Goal: Transaction & Acquisition: Purchase product/service

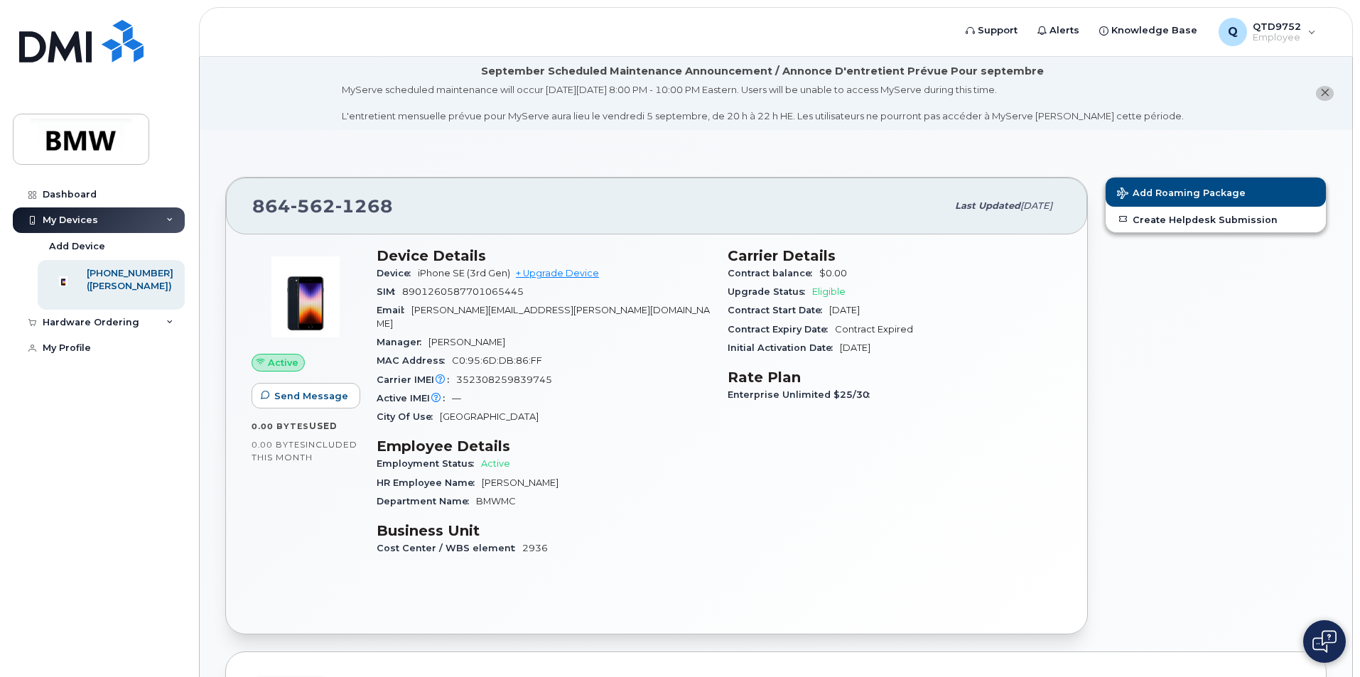
scroll to position [517, 0]
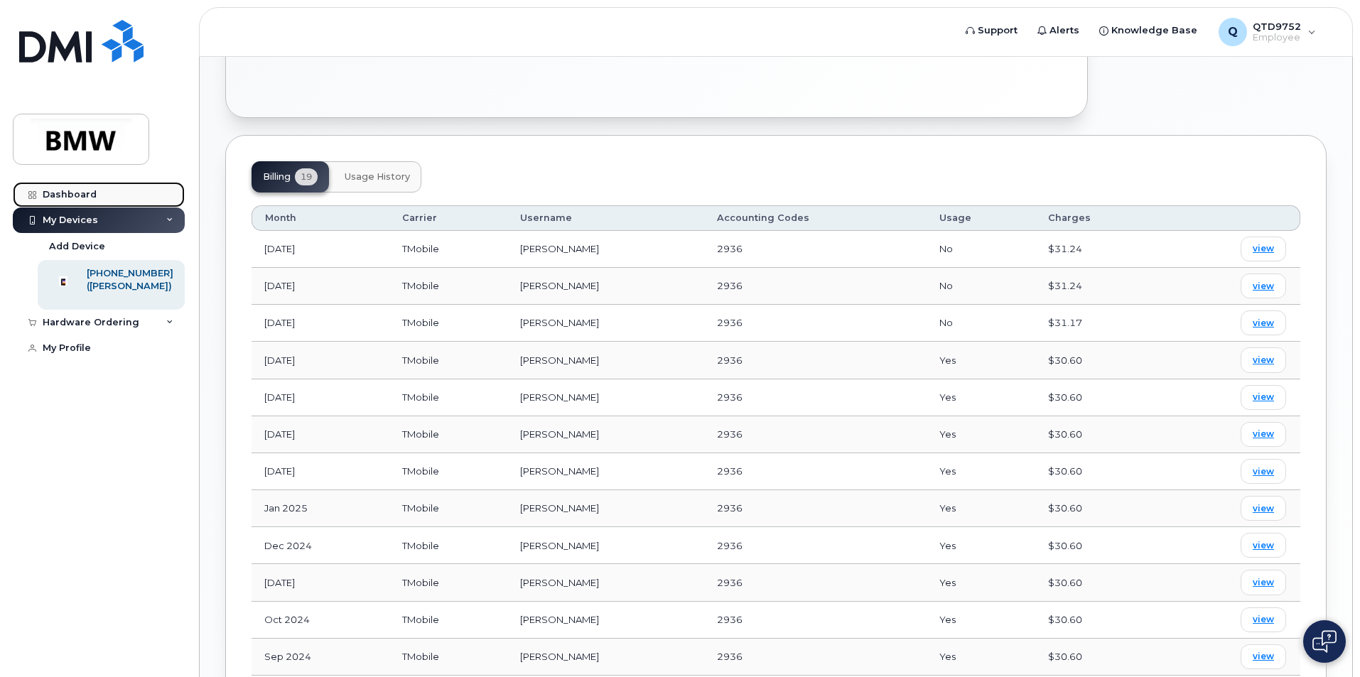
click at [113, 189] on link "Dashboard" at bounding box center [99, 195] width 172 height 26
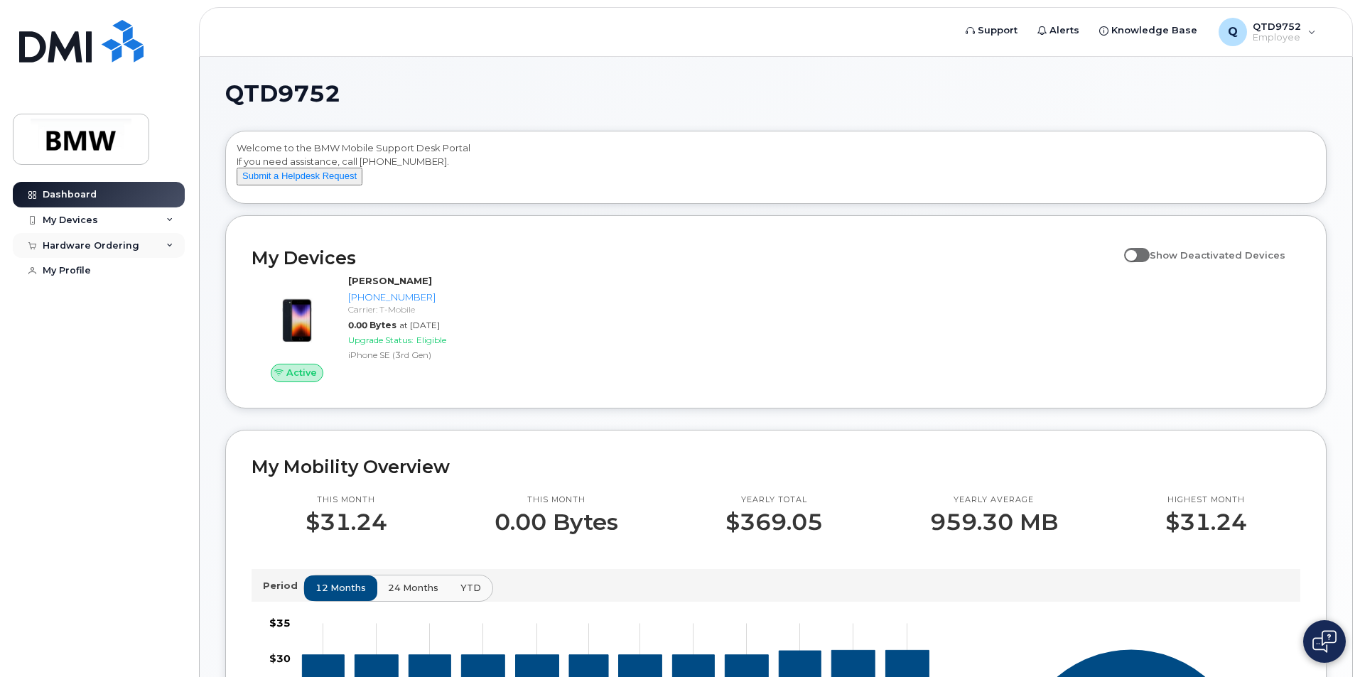
click at [124, 240] on div "Hardware Ordering" at bounding box center [91, 245] width 97 height 11
click at [90, 261] on link "New Order" at bounding box center [111, 271] width 147 height 27
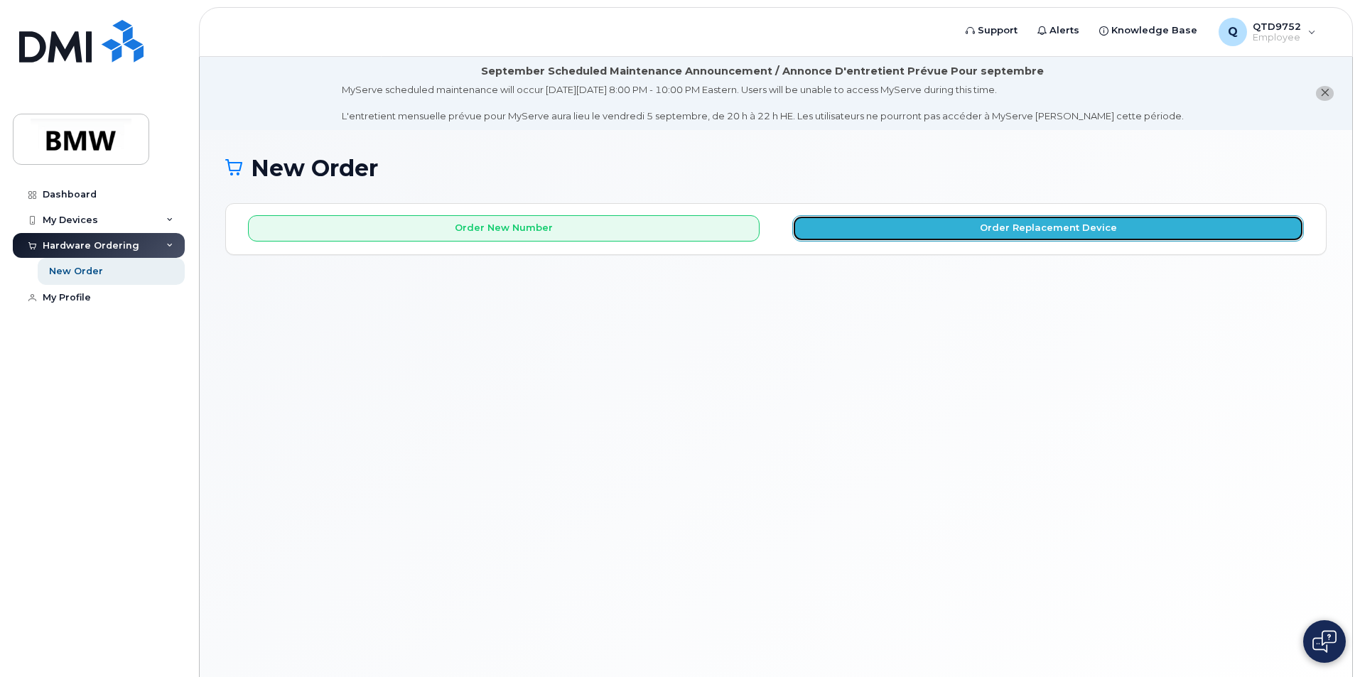
click at [1075, 224] on button "Order Replacement Device" at bounding box center [1048, 228] width 512 height 26
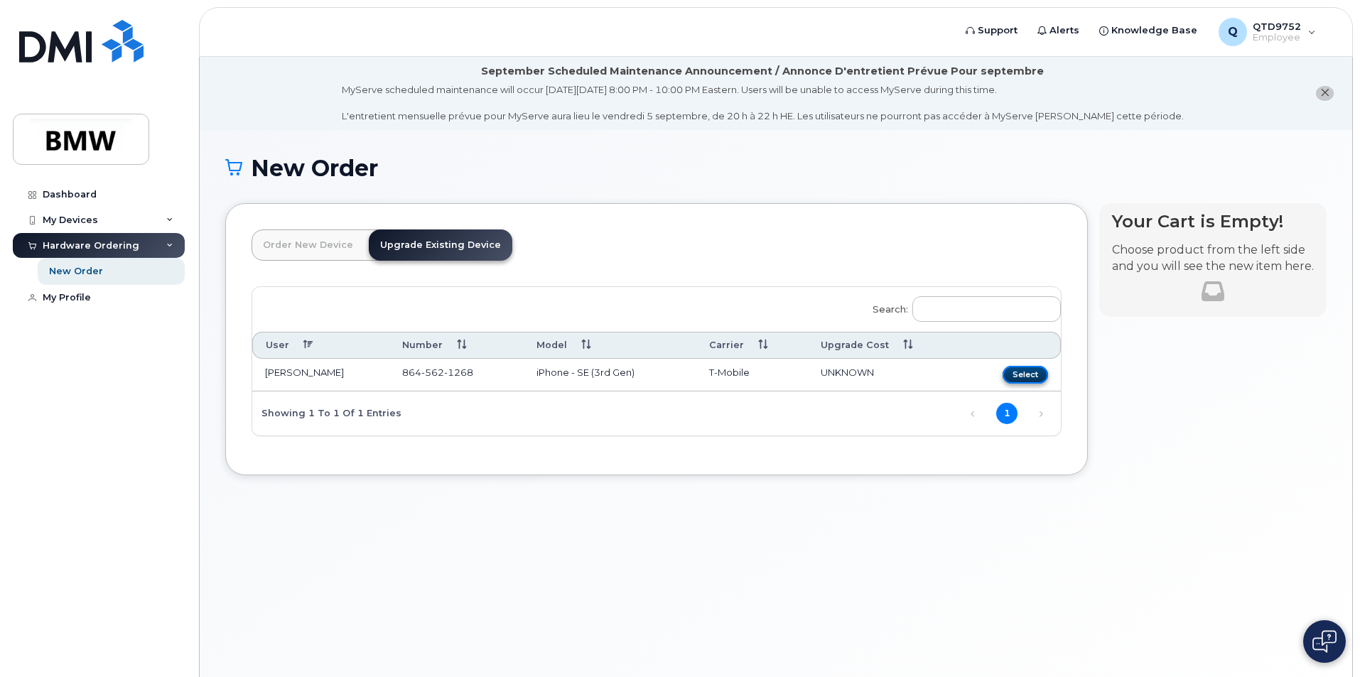
click at [1034, 376] on button "Select" at bounding box center [1025, 375] width 45 height 18
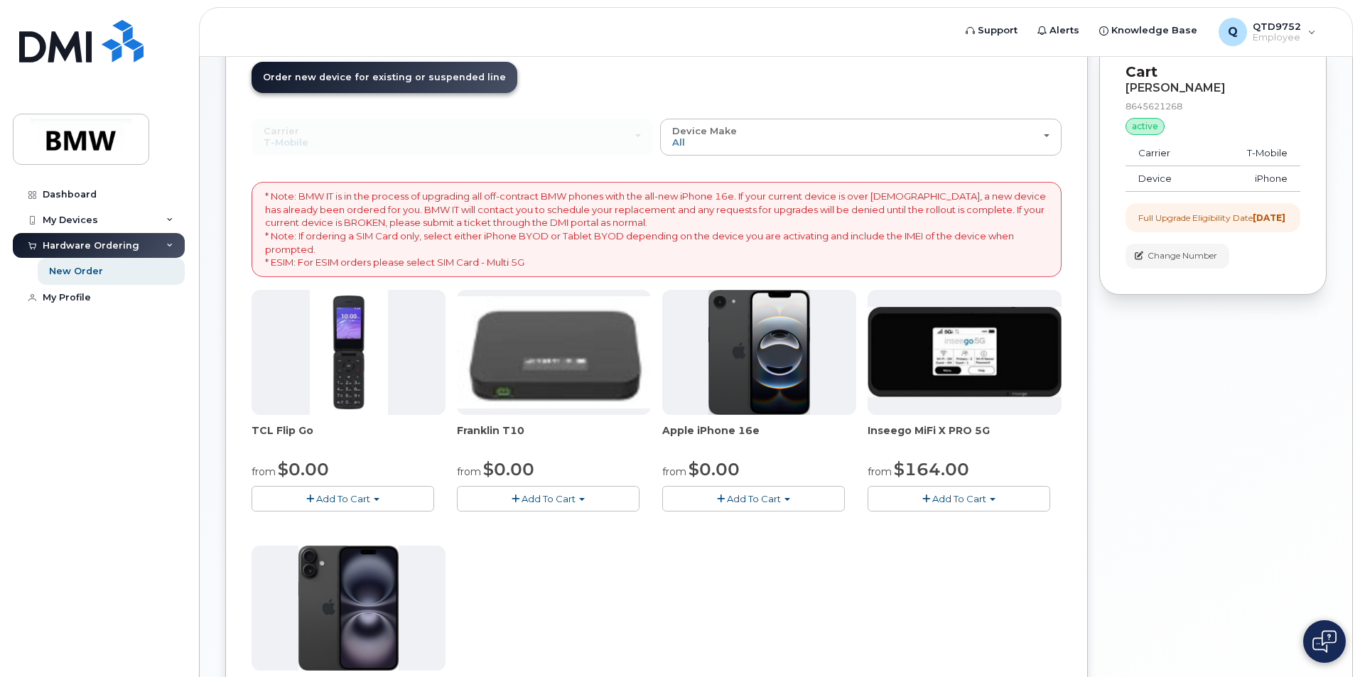
scroll to position [213, 0]
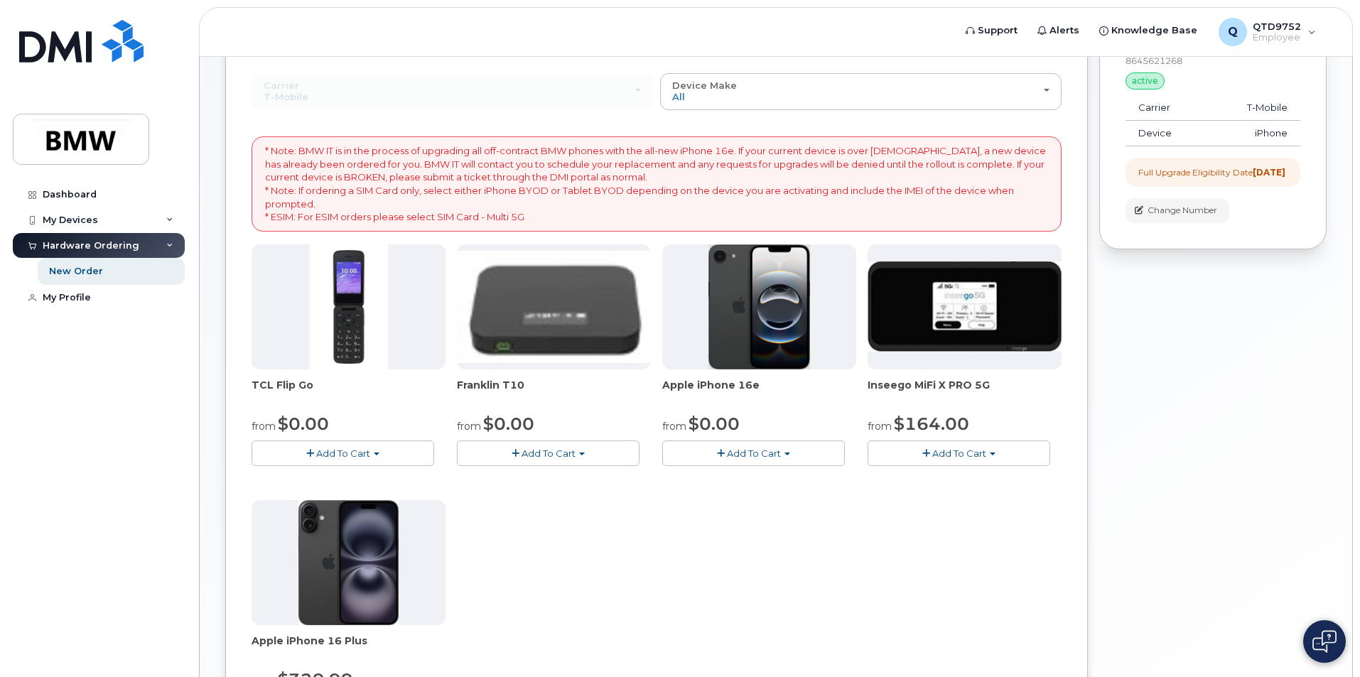
click at [747, 572] on div "TCL Flip Go from $0.00 Add To Cart $0.00 - 30 month Upgrade $96.00 - Full Price…" at bounding box center [657, 494] width 810 height 500
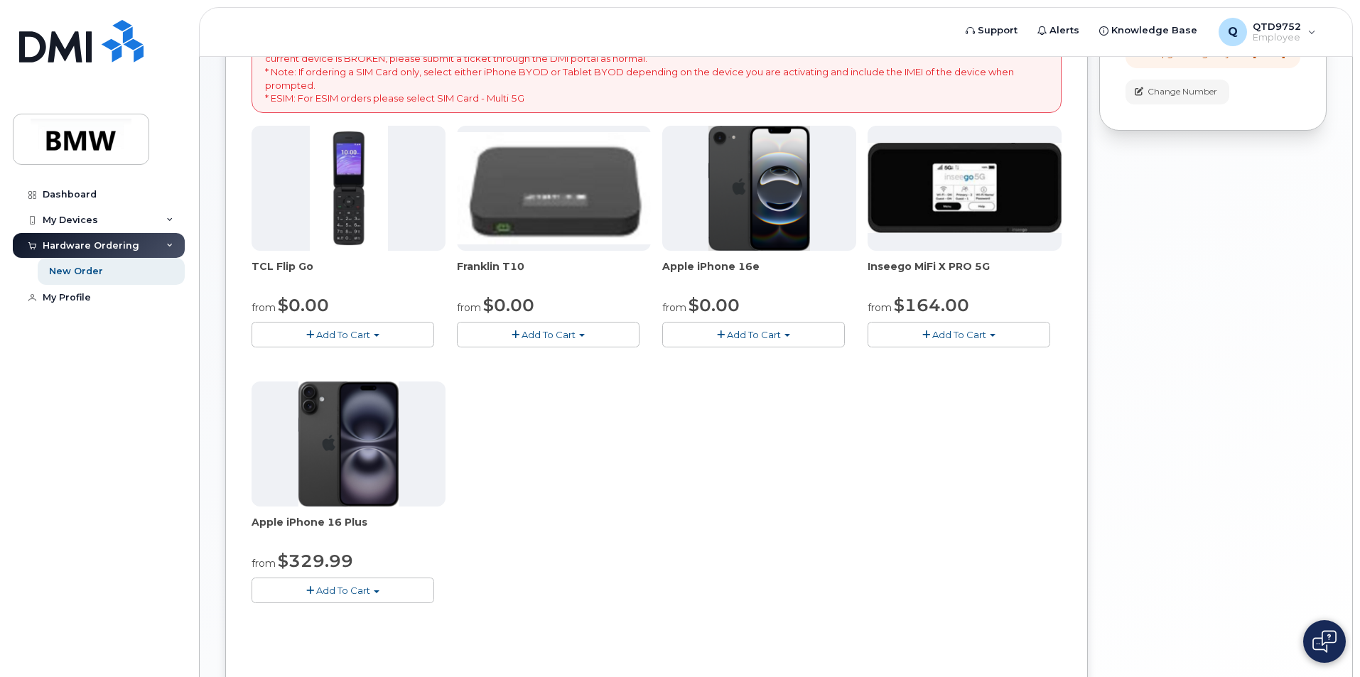
scroll to position [355, 0]
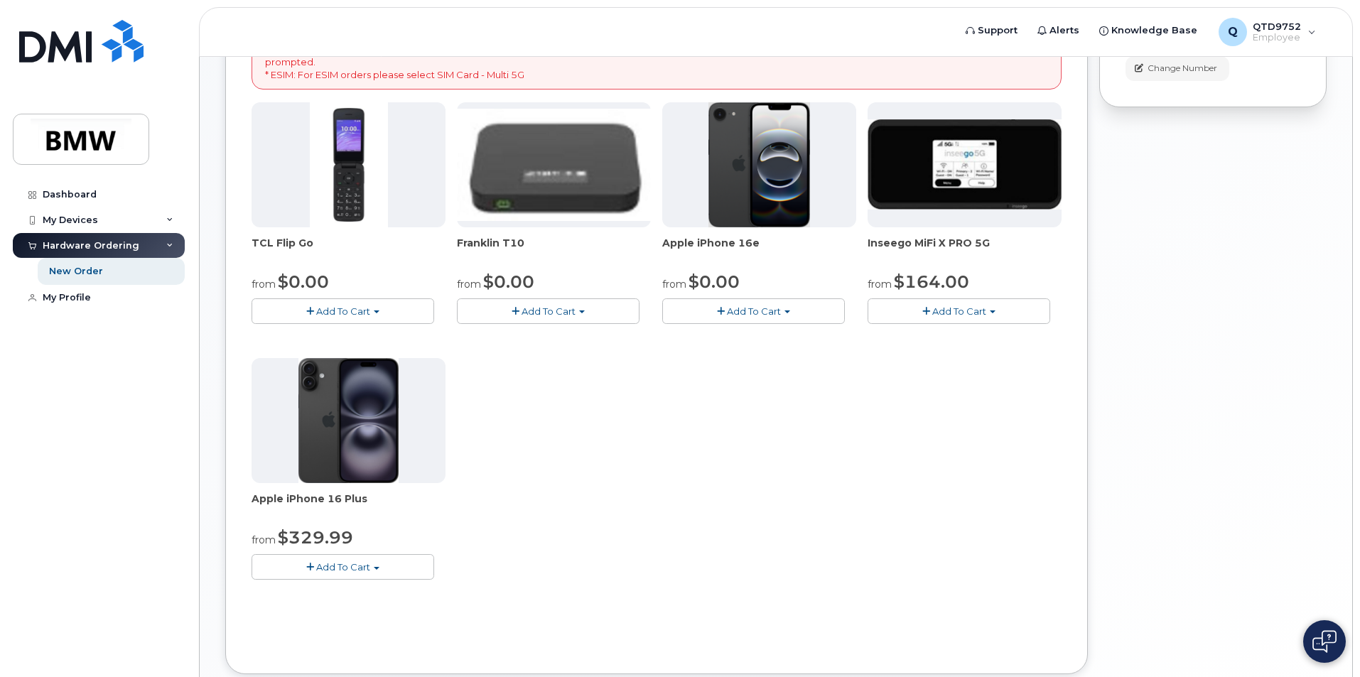
click at [774, 315] on span "Add To Cart" at bounding box center [754, 311] width 54 height 11
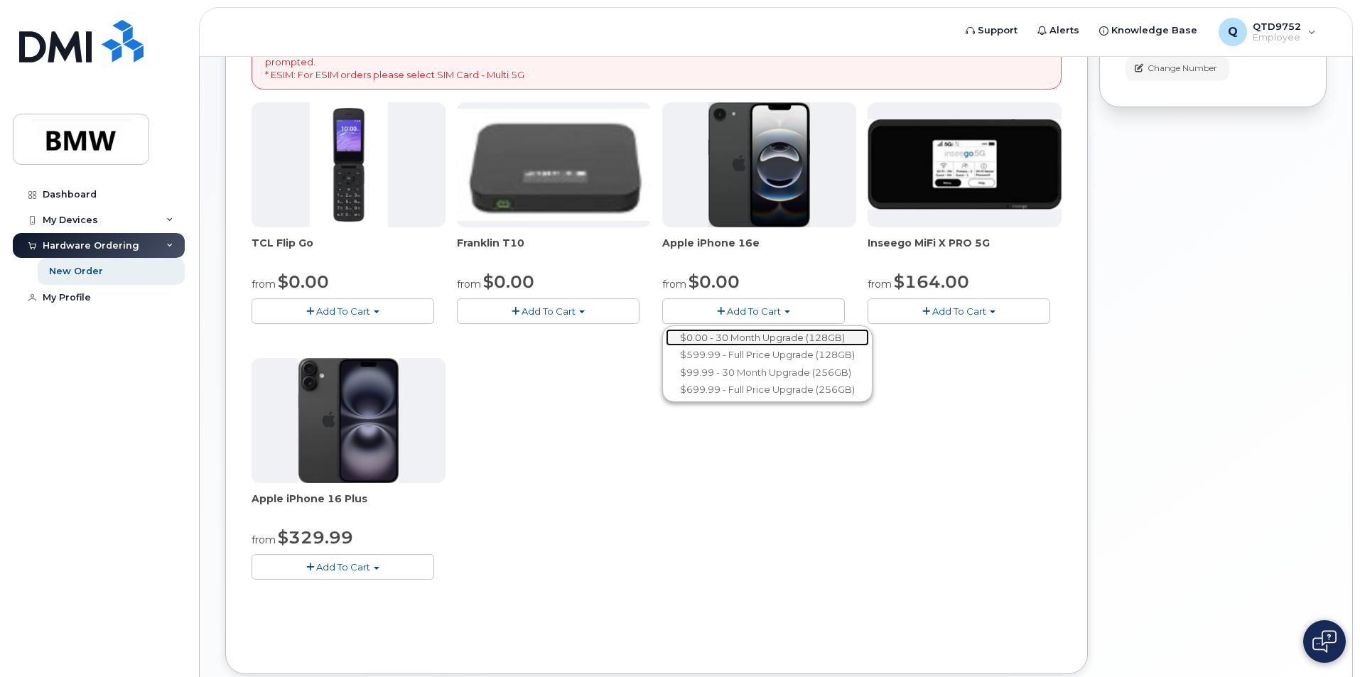
click at [770, 338] on link "$0.00 - 30 Month Upgrade (128GB)" at bounding box center [767, 338] width 203 height 18
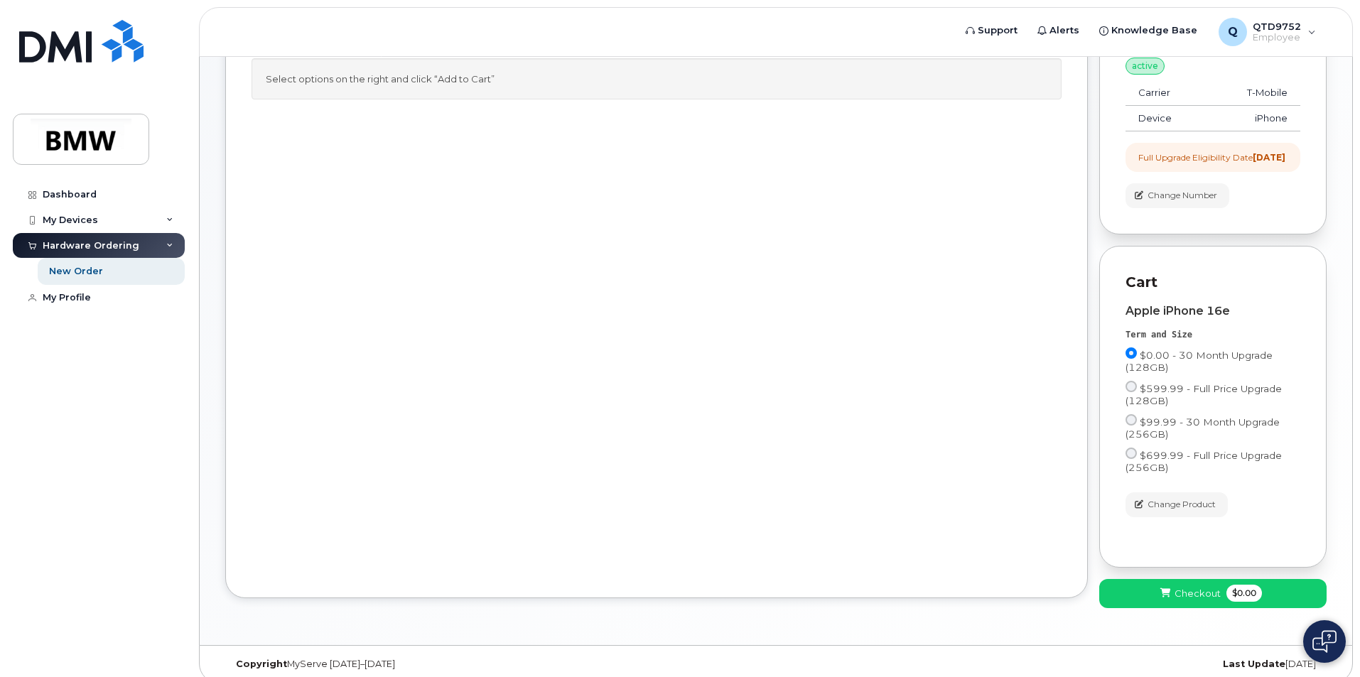
scroll to position [254, 0]
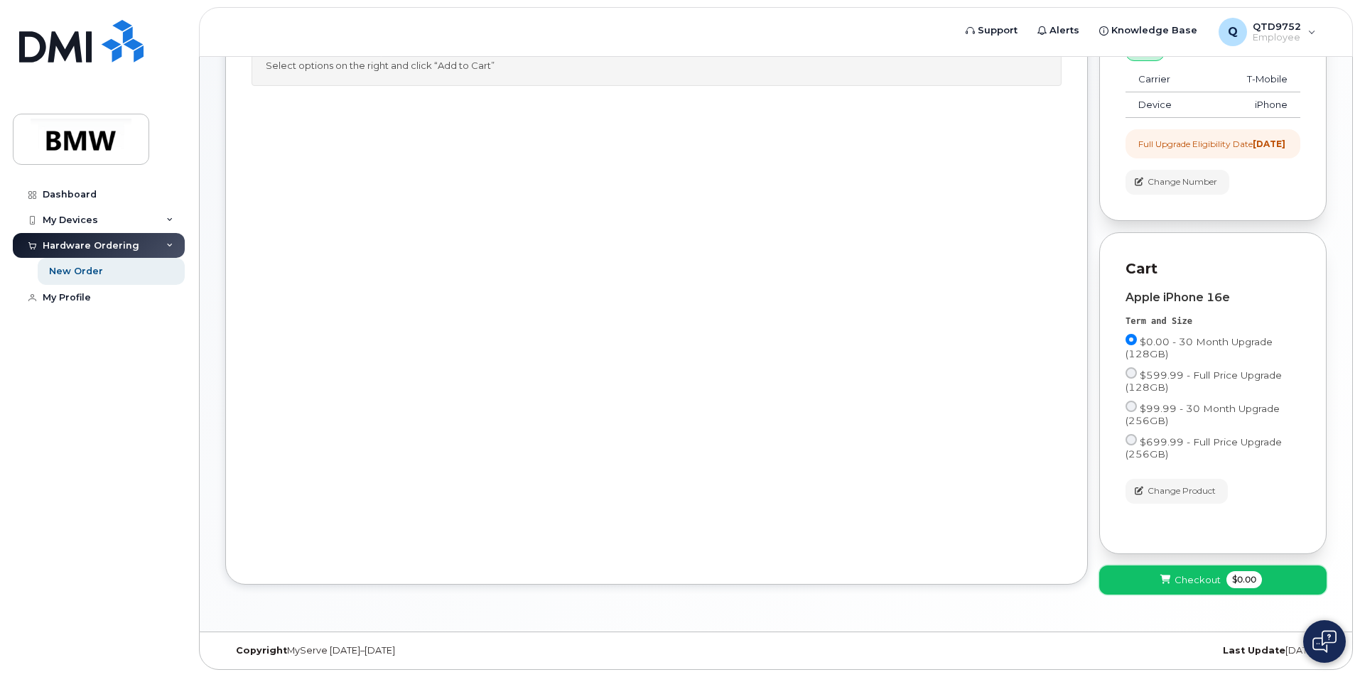
click at [1148, 581] on button "Checkout $0.00" at bounding box center [1212, 580] width 227 height 29
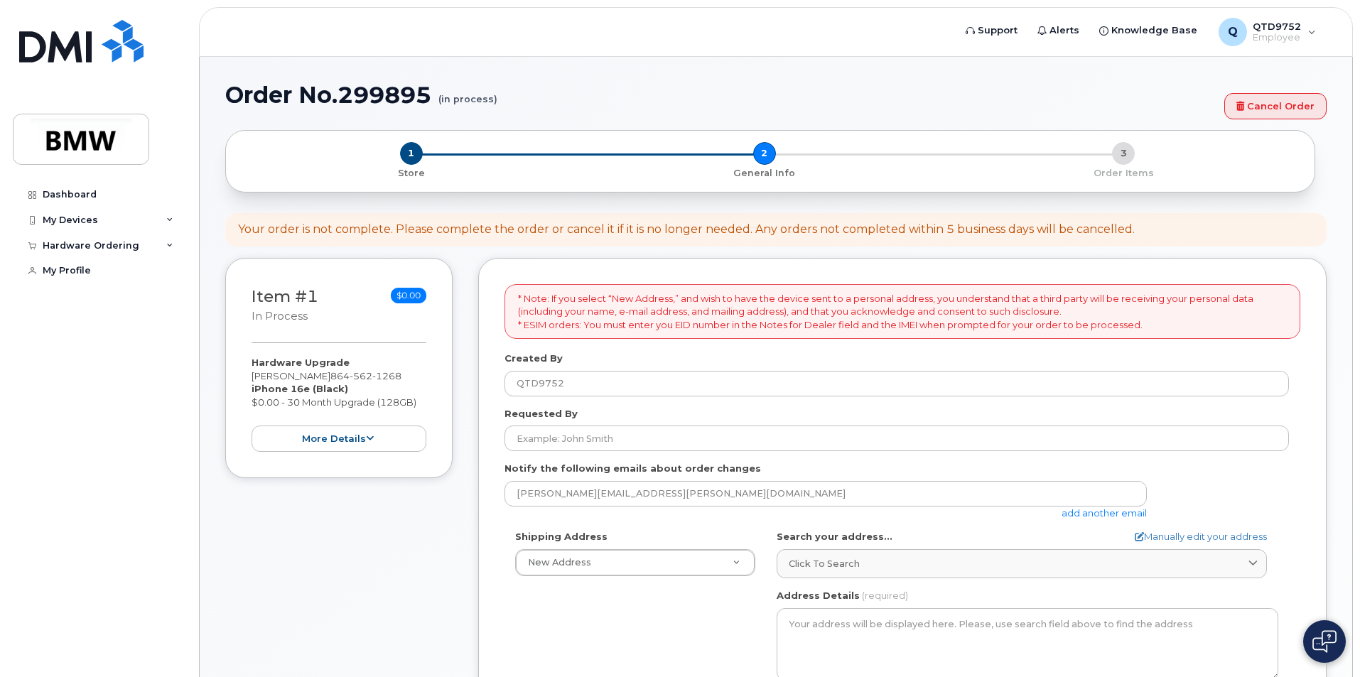
select select
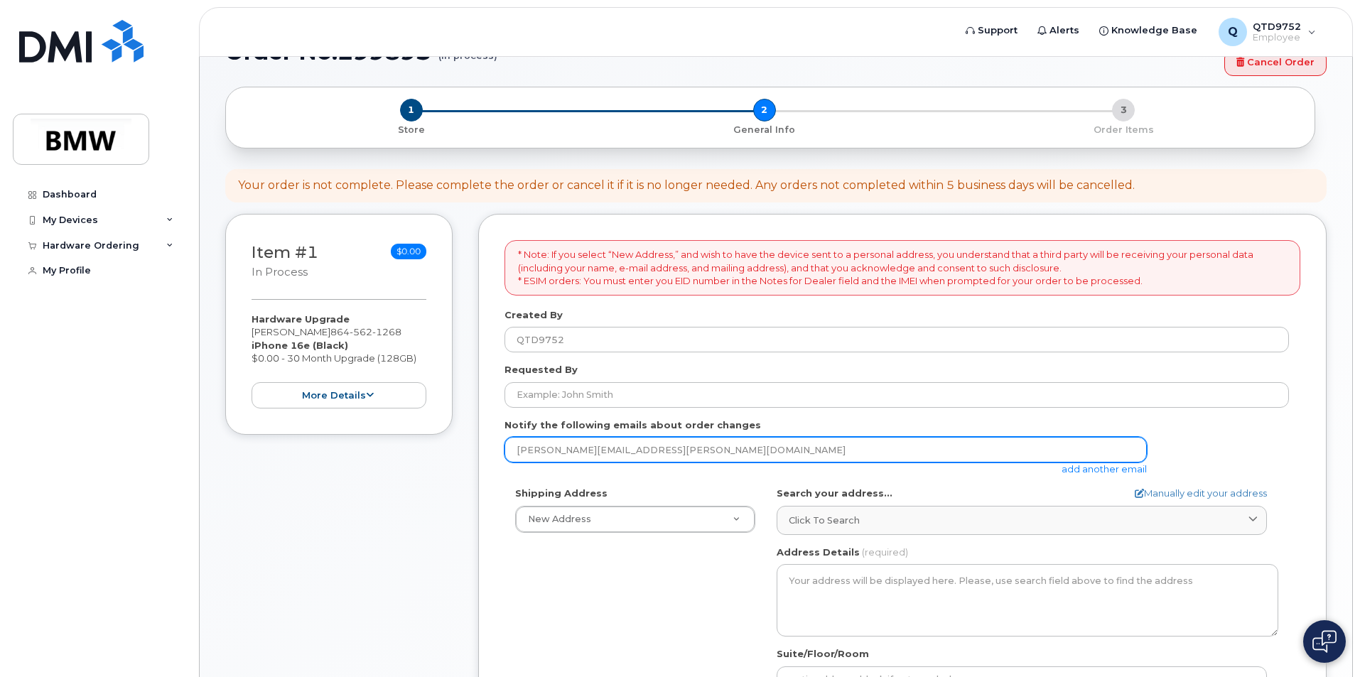
scroll to position [142, 0]
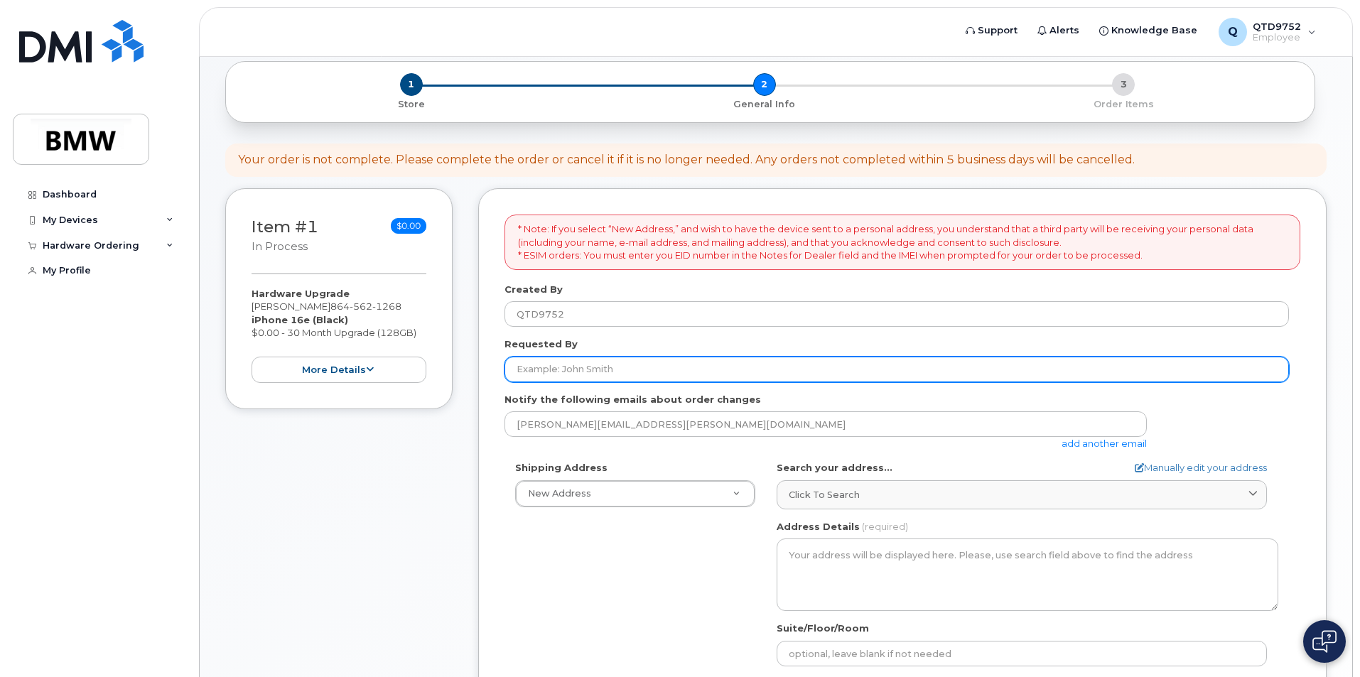
click at [587, 370] on input "Requested By" at bounding box center [897, 370] width 785 height 26
type input "[PERSON_NAME]"
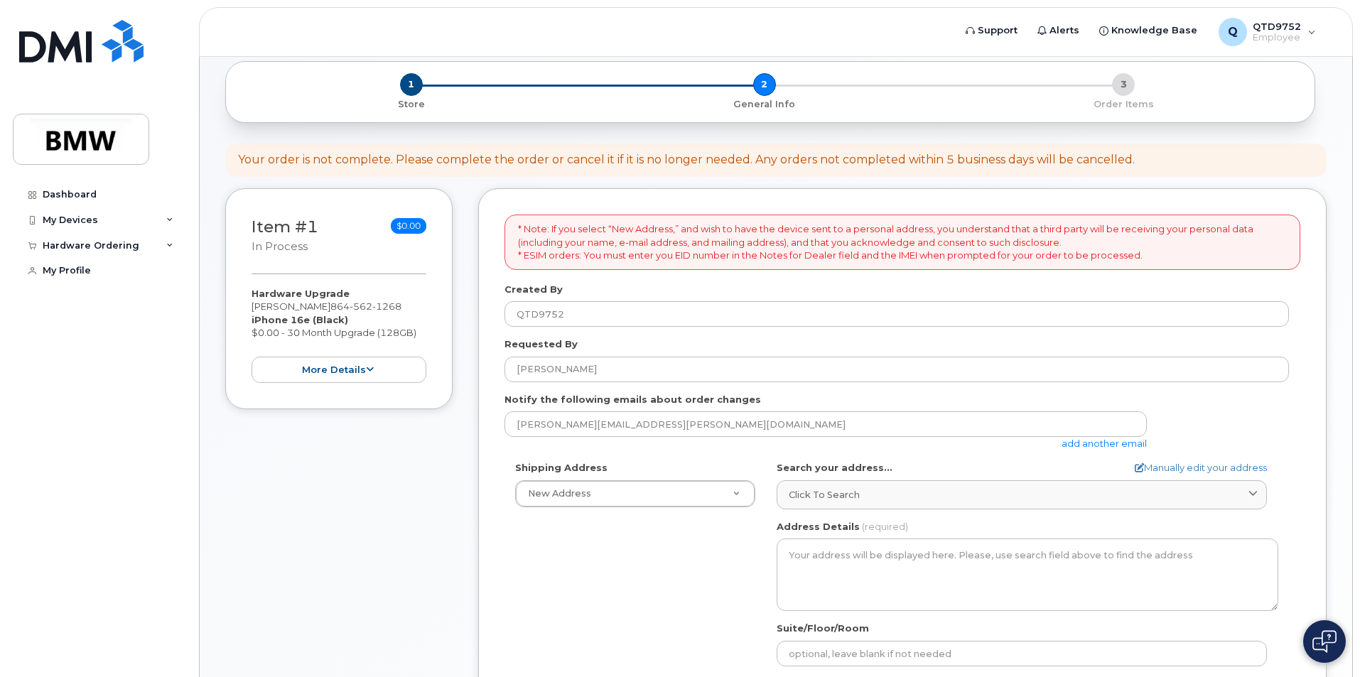
click at [853, 510] on div "AB Search your address... Manually edit your address Click to search No availab…" at bounding box center [1027, 624] width 523 height 326
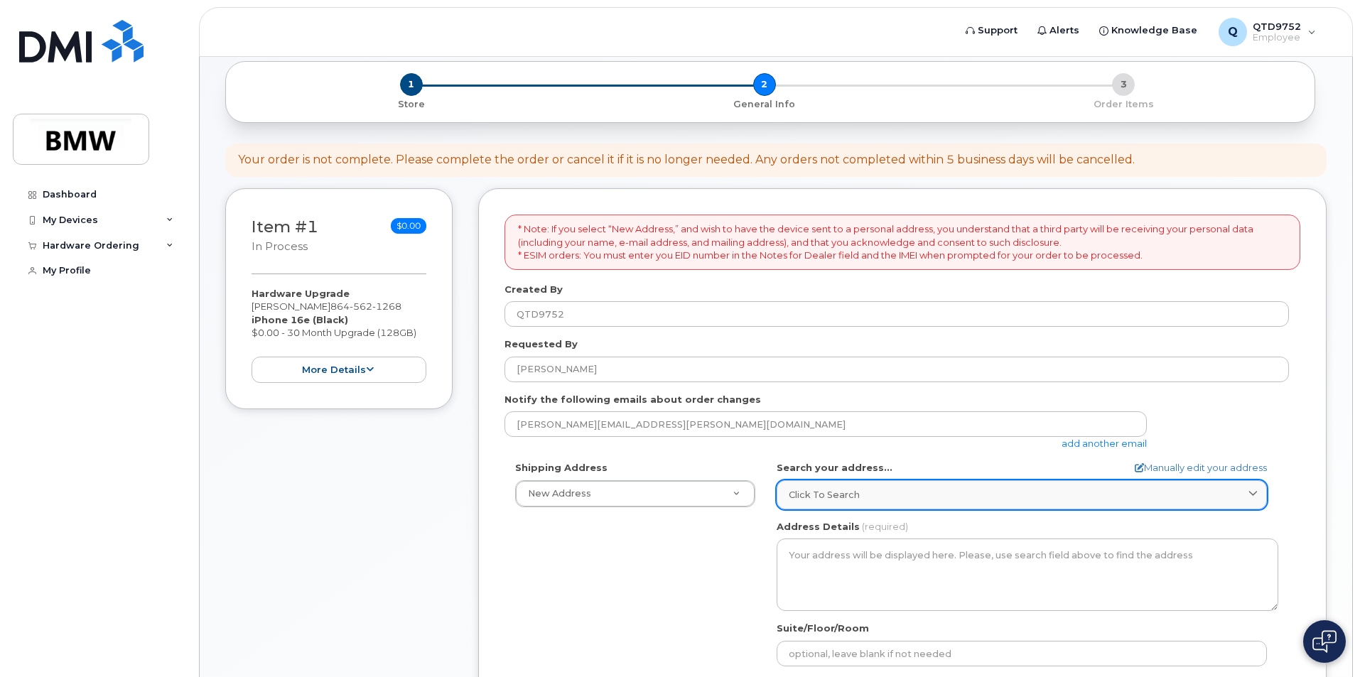
click at [850, 502] on link "Click to search" at bounding box center [1022, 494] width 490 height 29
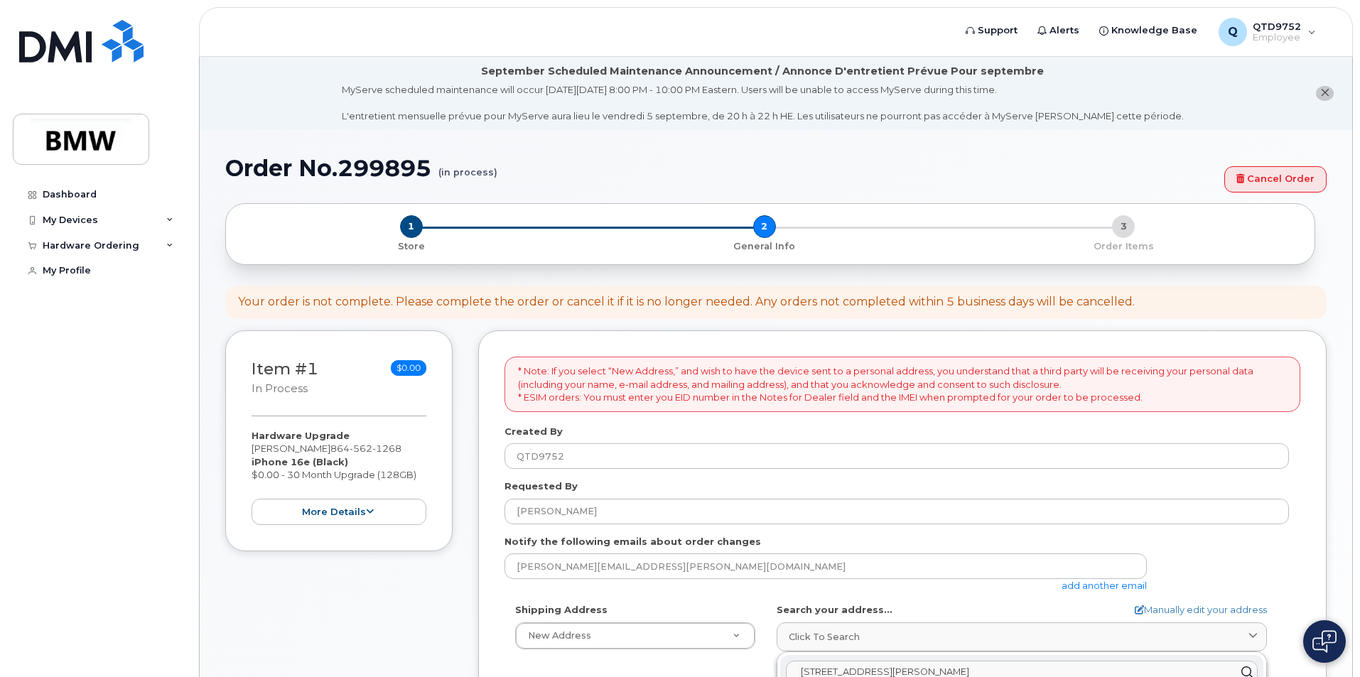
scroll to position [213, 0]
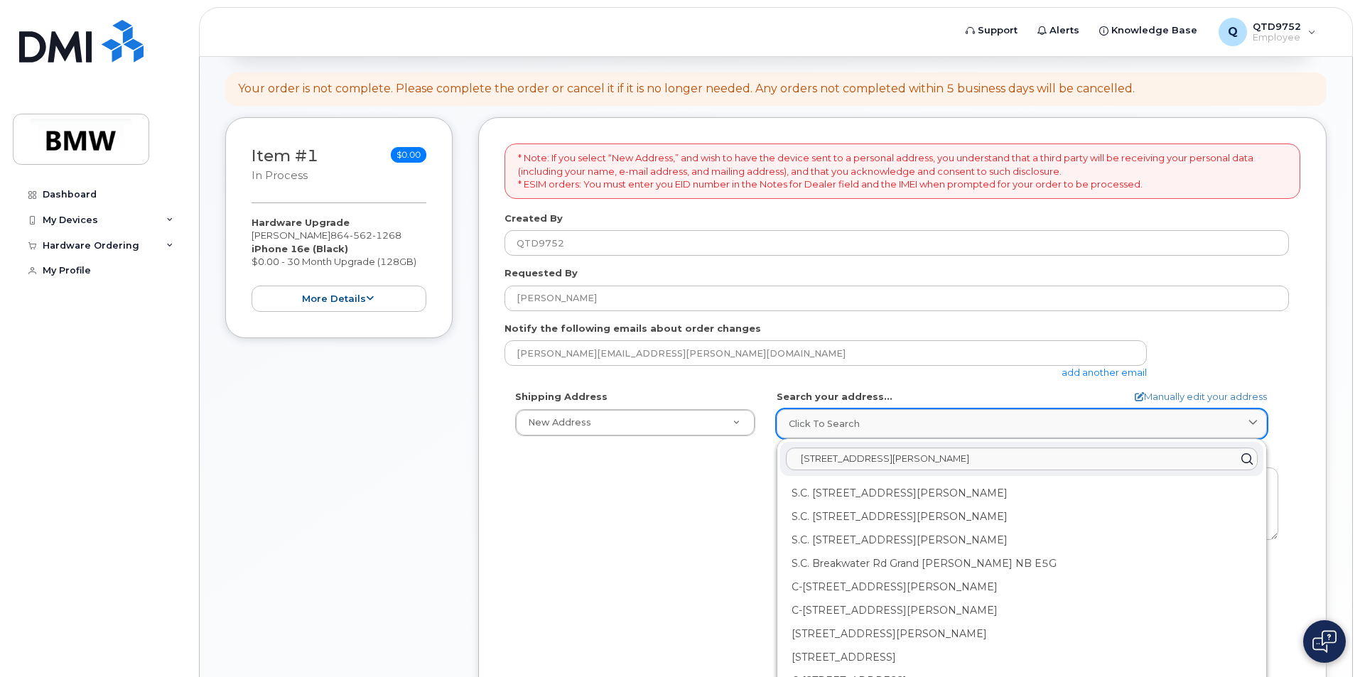
click at [879, 416] on link "Click to search" at bounding box center [1022, 423] width 490 height 29
click at [1008, 458] on input "349 Honor road duncan sc 29334" at bounding box center [1022, 459] width 472 height 23
type input "3"
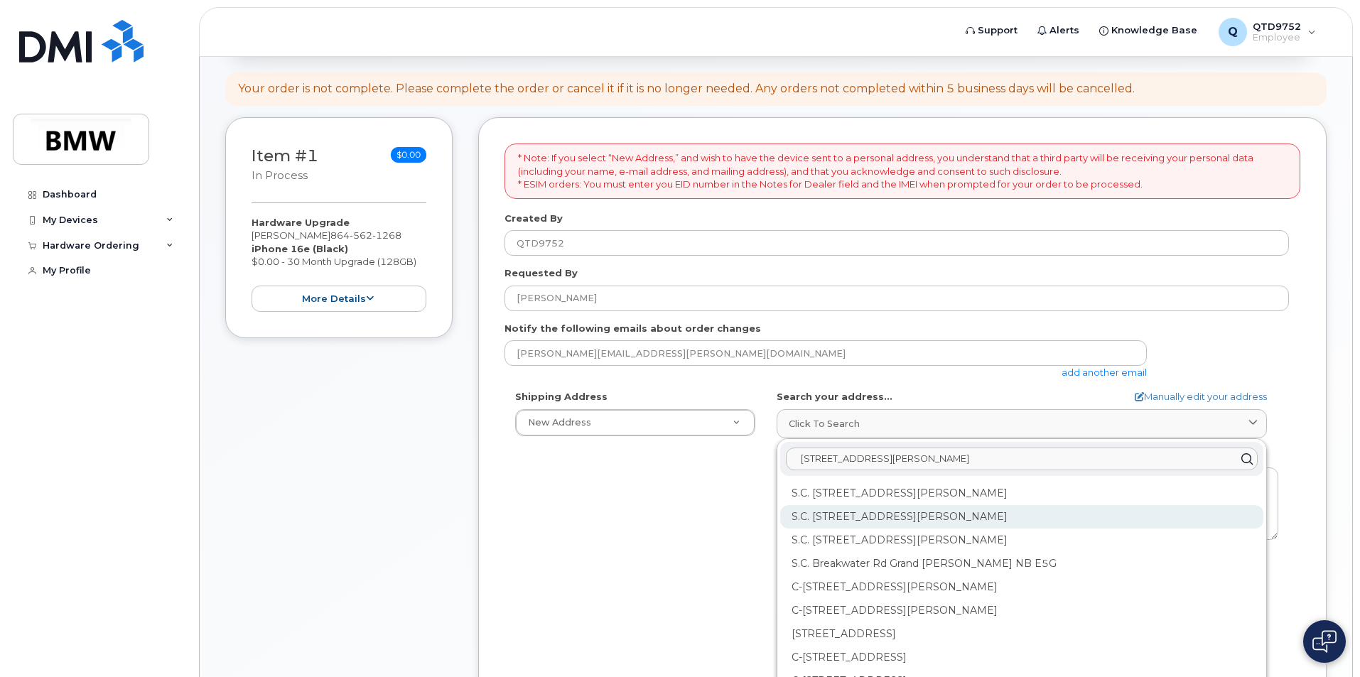
drag, startPoint x: 1047, startPoint y: 456, endPoint x: 976, endPoint y: 505, distance: 86.2
type input "349 honor road duncan SC"
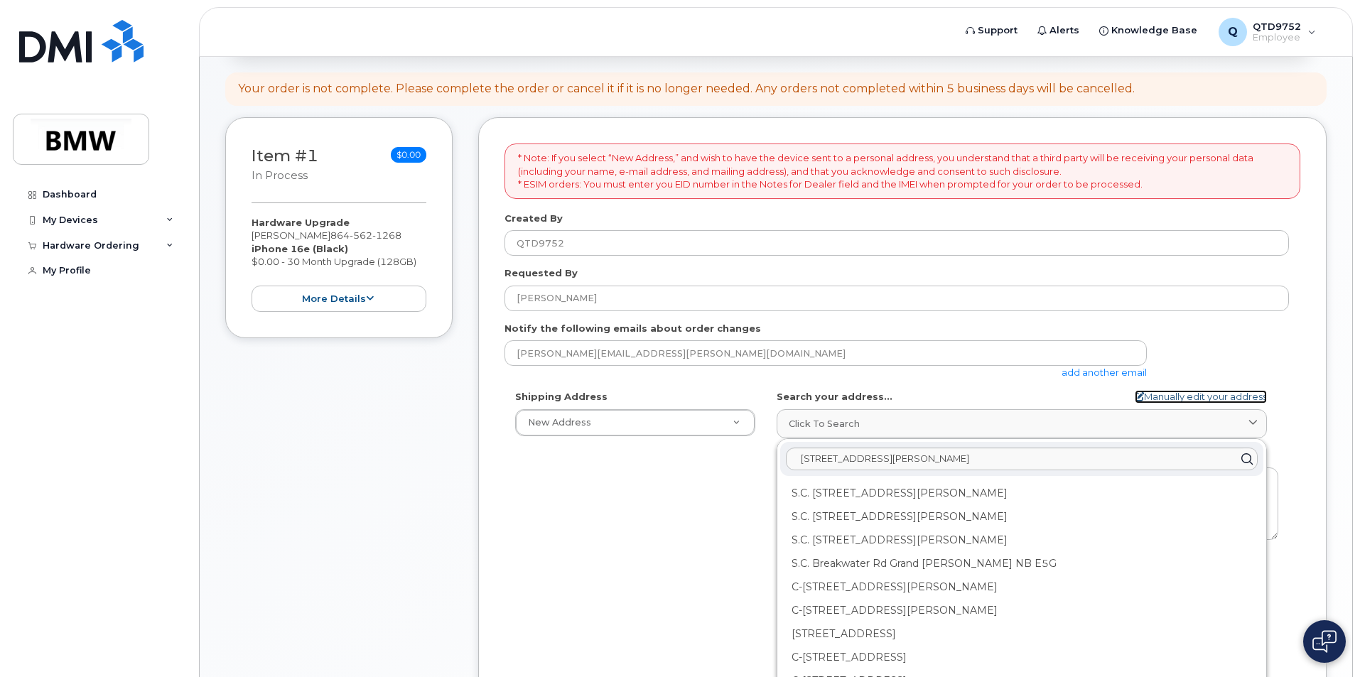
click at [1212, 394] on link "Manually edit your address" at bounding box center [1201, 397] width 132 height 14
select select
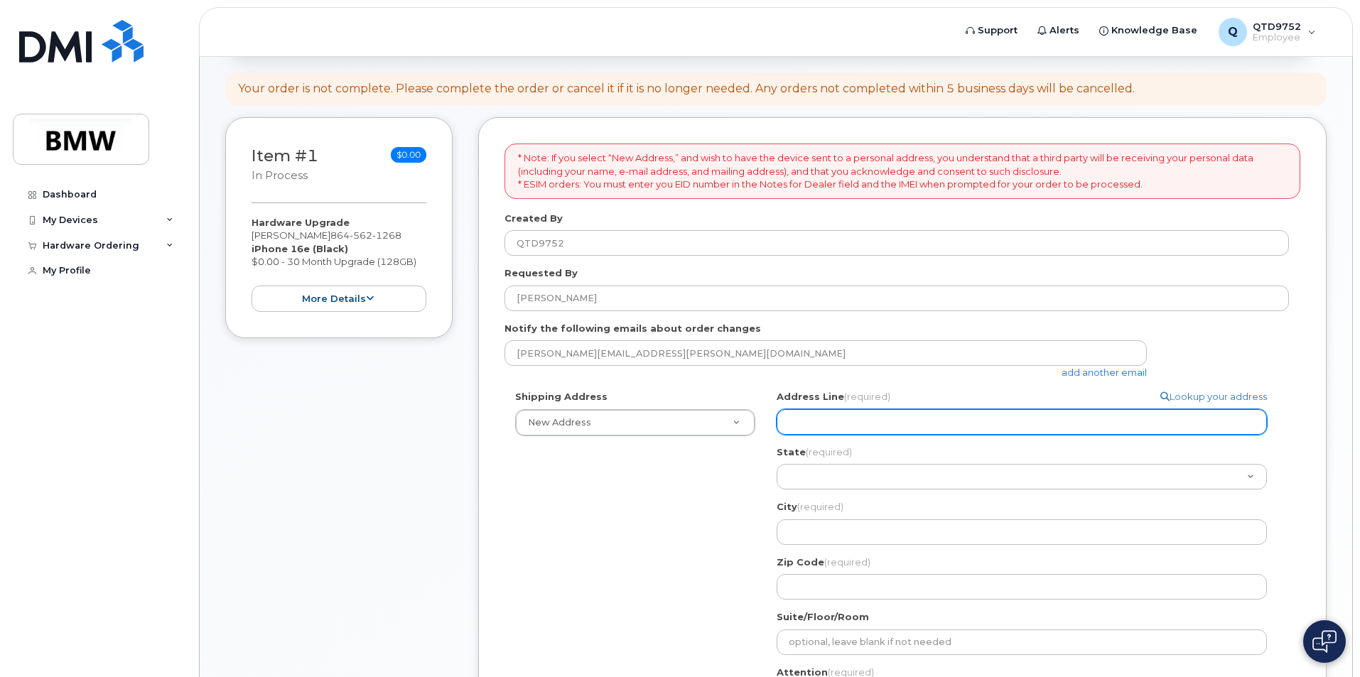
click at [916, 421] on input "Address Line (required)" at bounding box center [1022, 422] width 490 height 26
select select
type input "3"
select select
type input "34"
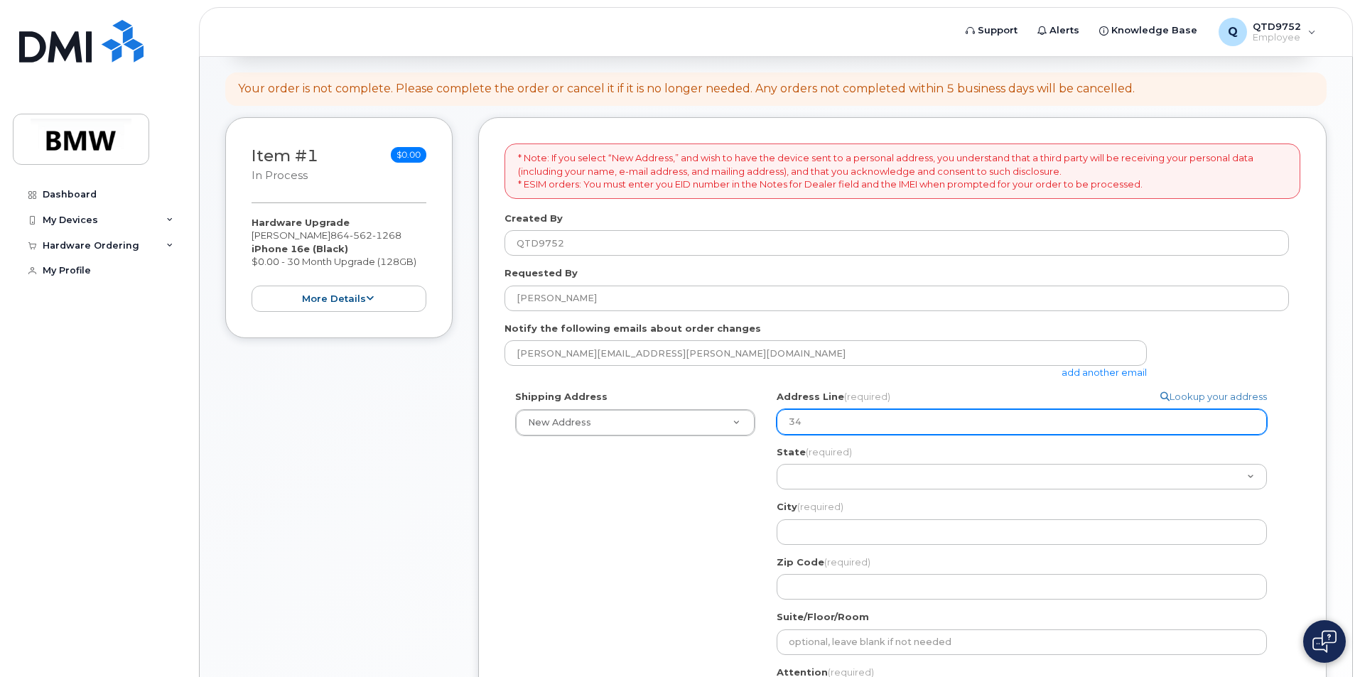
select select
type input "349"
select select
type input "349 H"
select select
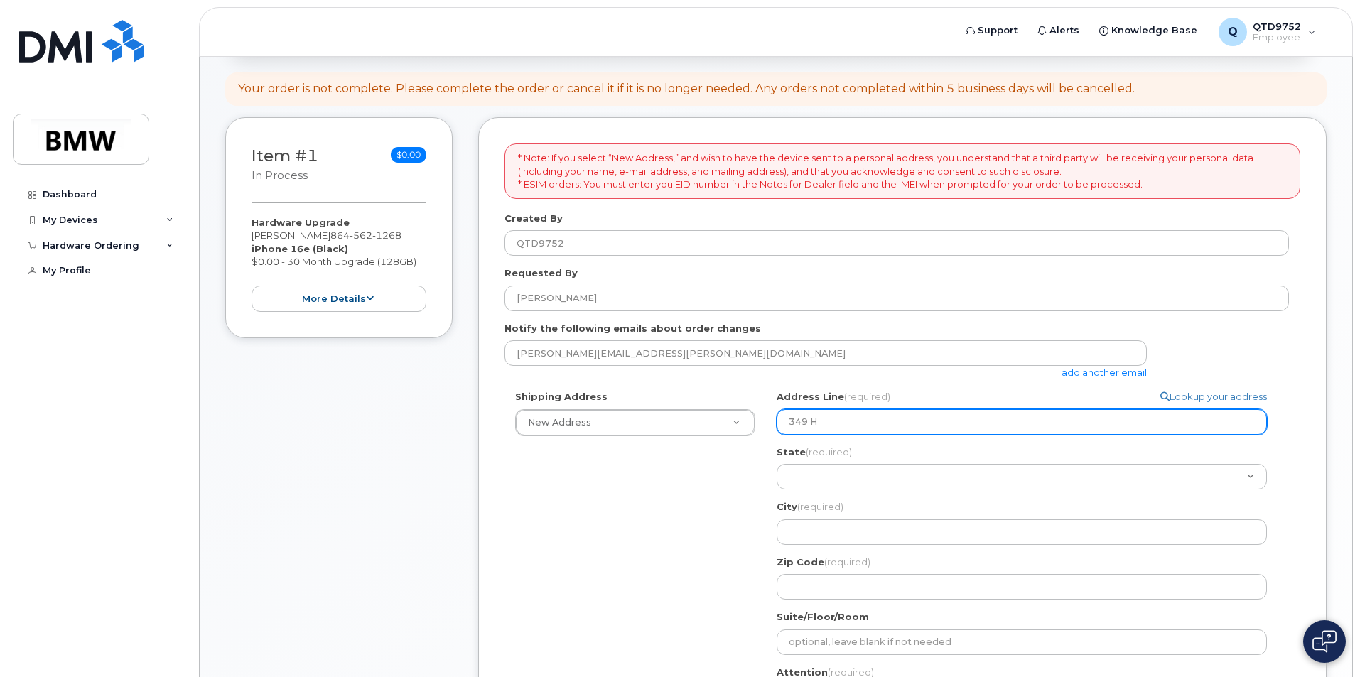
type input "349 Ho"
select select
type input "349 Hon"
select select
type input "349 Hono"
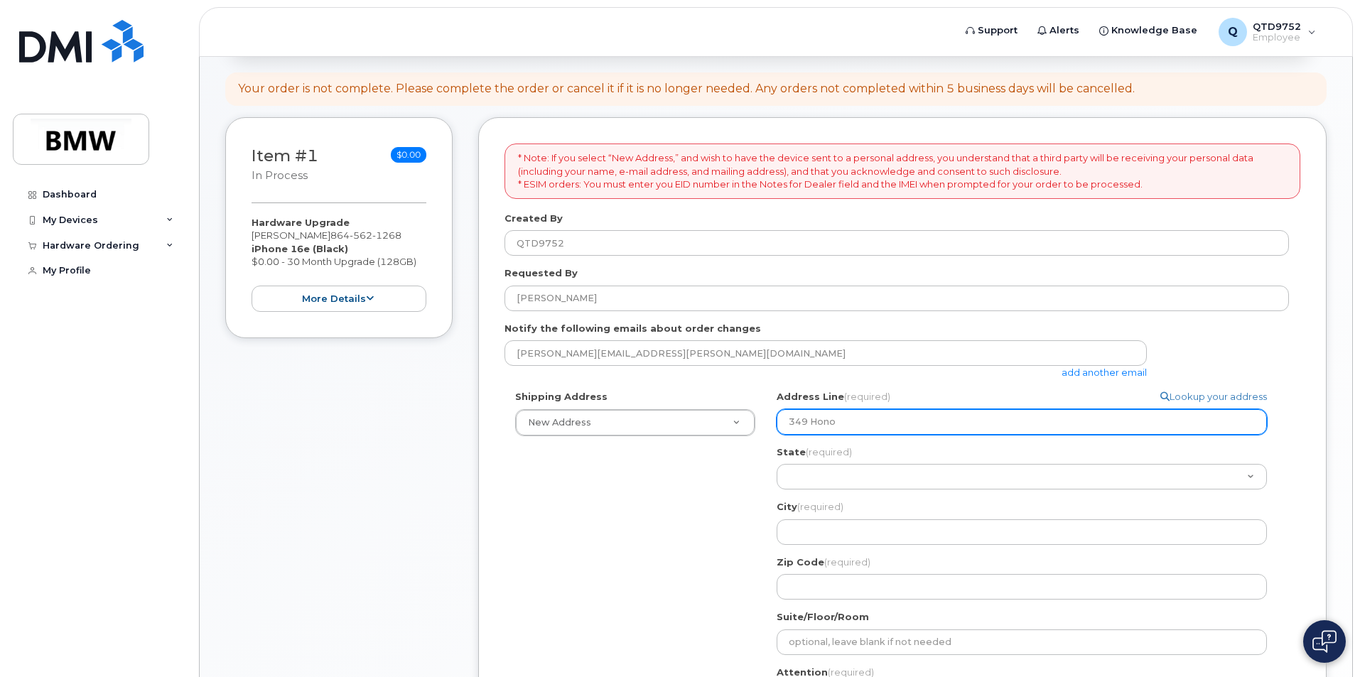
select select
type input "349 Honor"
select select
type input "349 Honor r"
select select
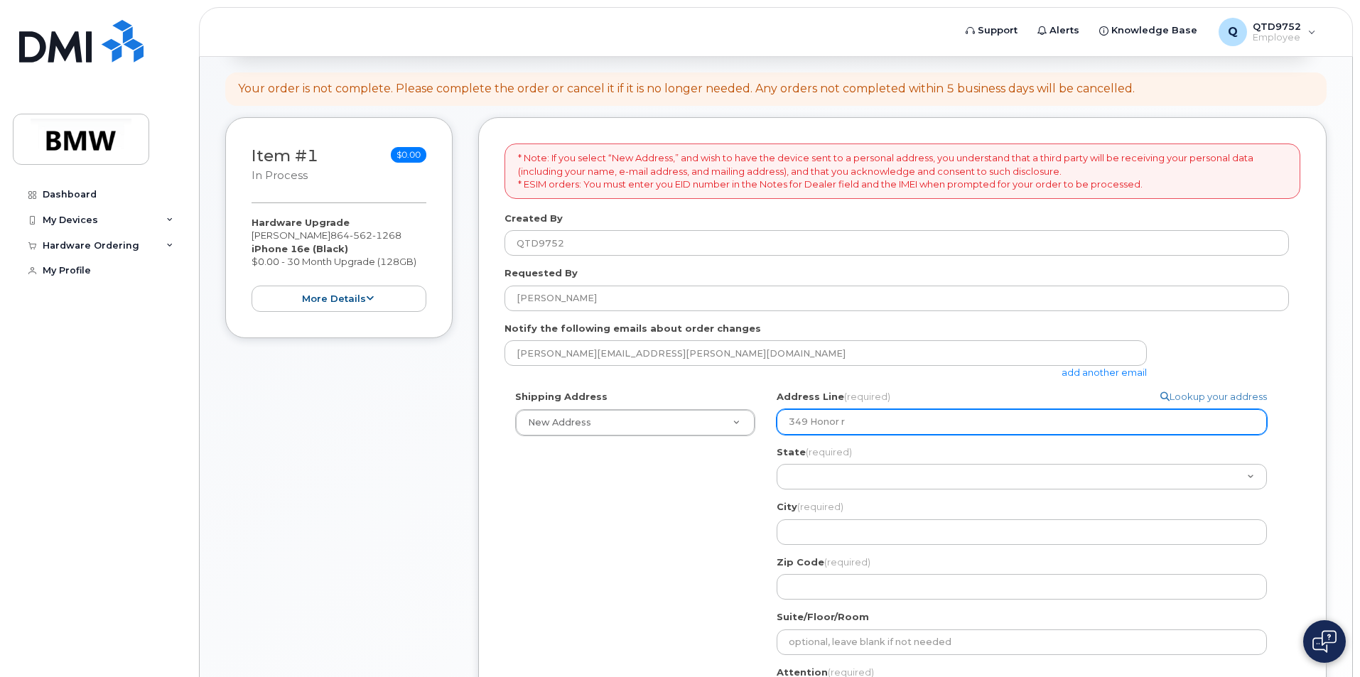
type input "349 Honor"
select select
type input "349 Honor R"
select select
type input "349 Honor Ro"
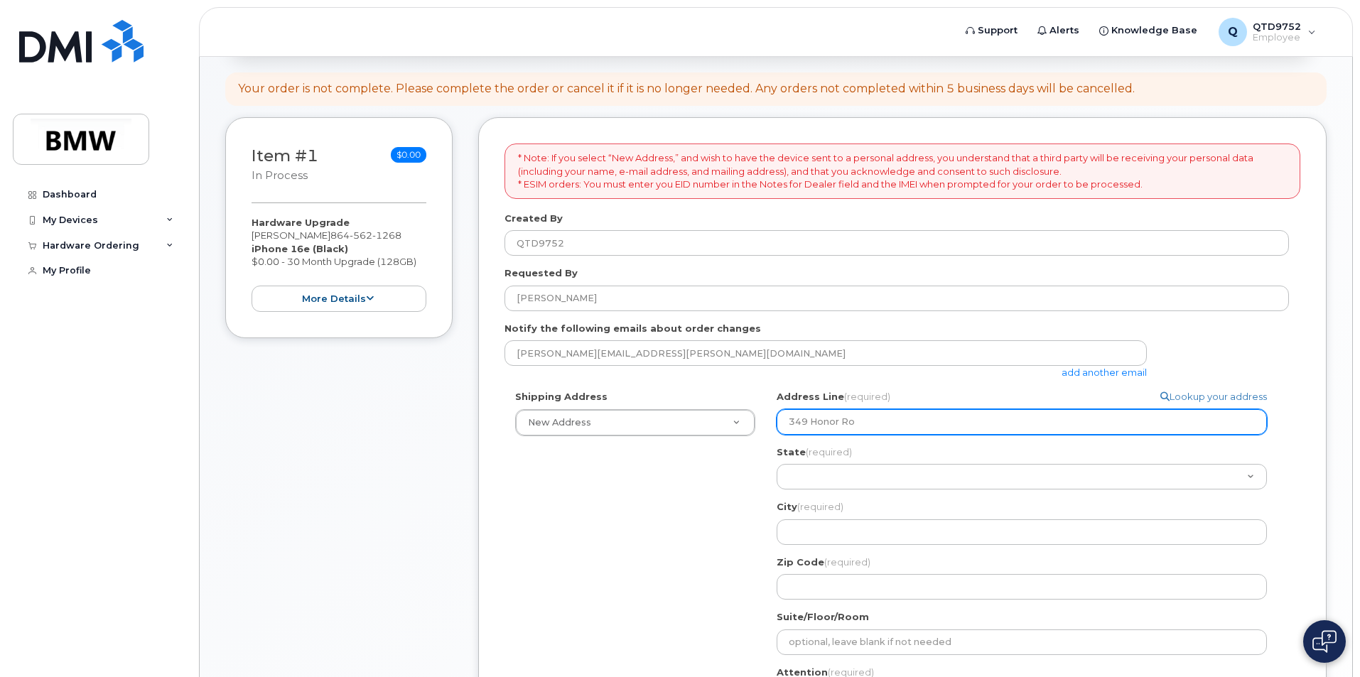
select select
type input "349 Honor Roa"
select select
type input "349 Honor Road"
select select
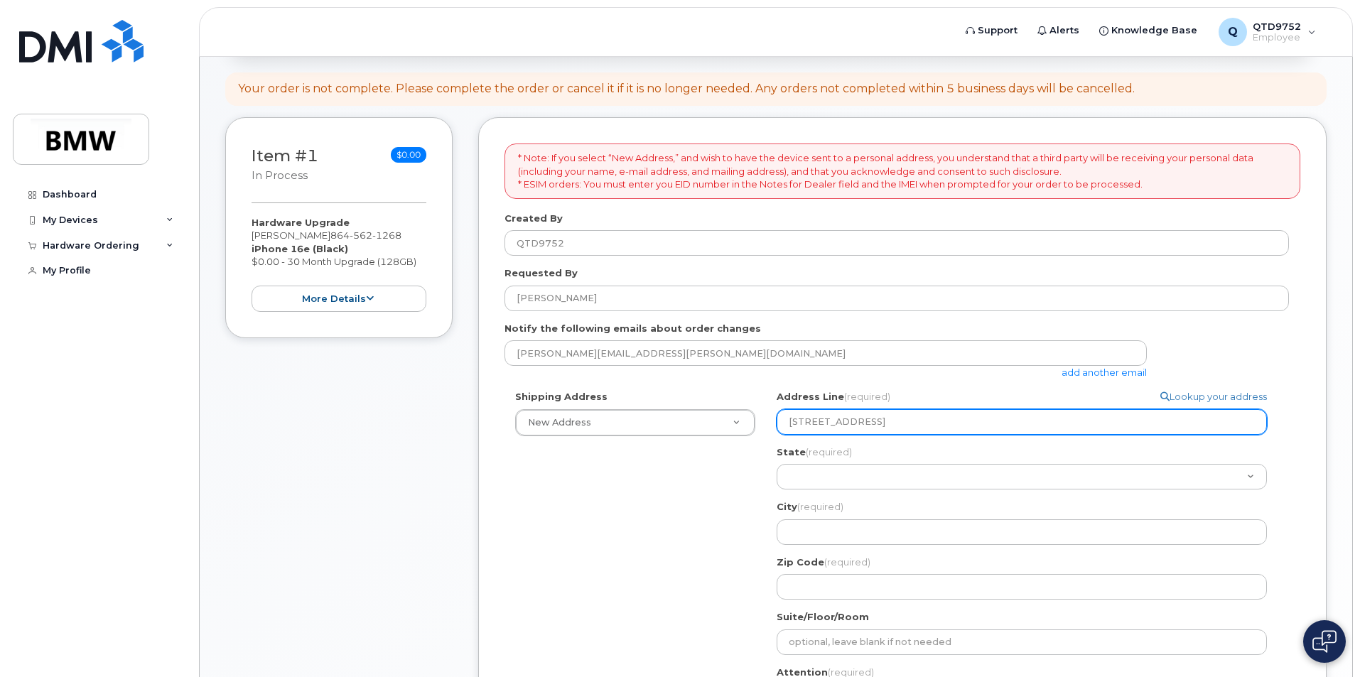
type input "349 Honor Road D"
select select
type input "349 Honor Road Du"
select select
type input "349 Honor Road Dun"
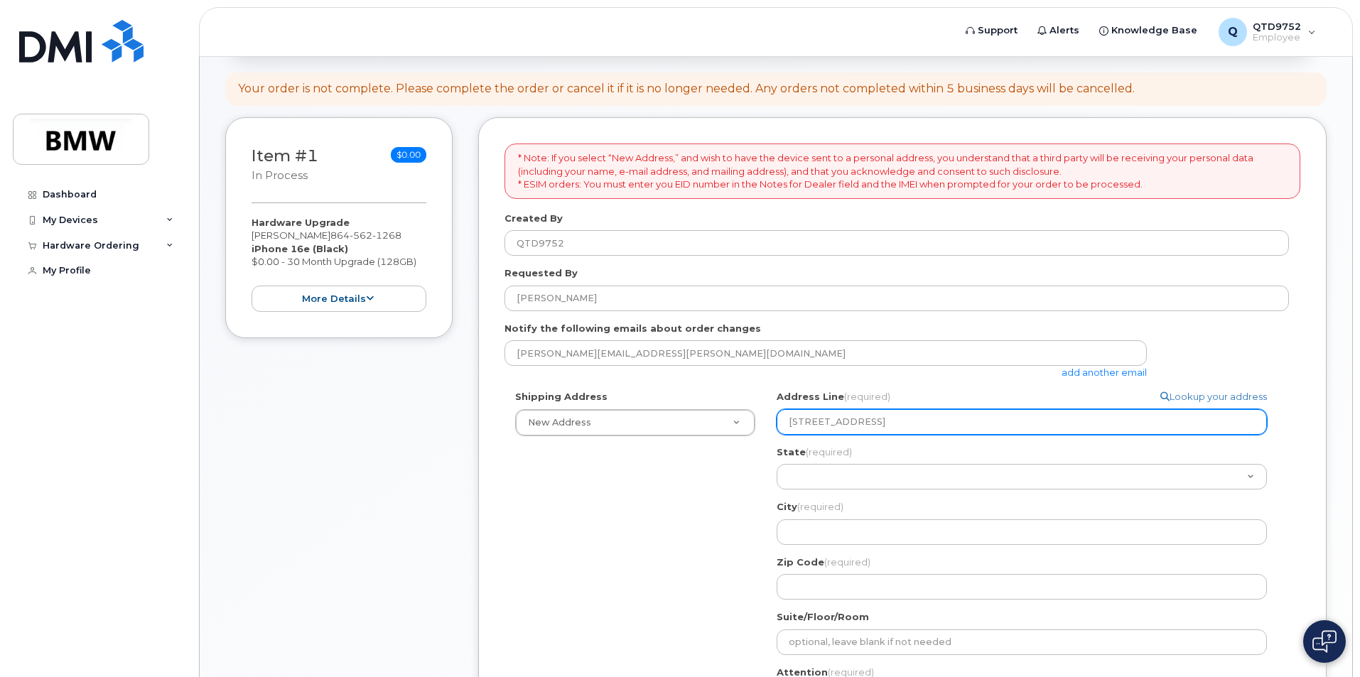
select select
type input "349 Honor Road Dunc"
select select
type input "349 Honor Road Dunca"
select select
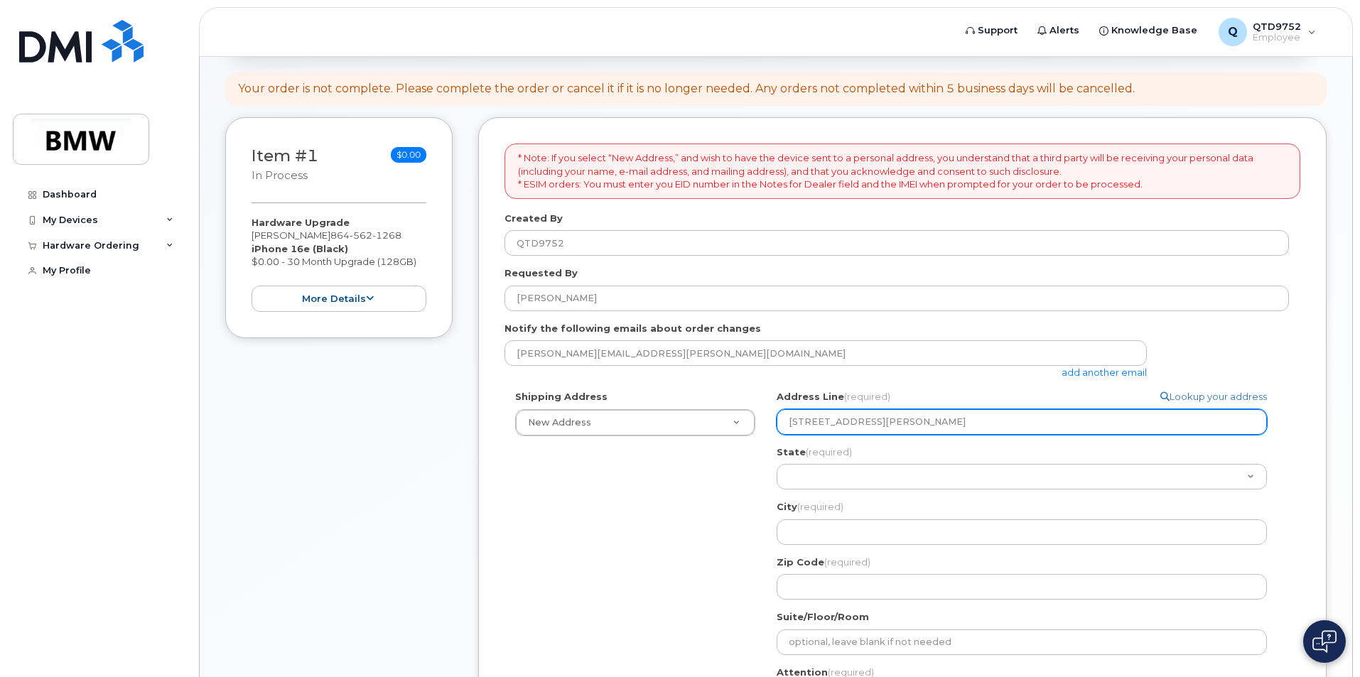
type input "349 Honor Road Duncan"
select select
type input "349 Honor Road Dunca"
select select
type input "349 Honor Road Dunc"
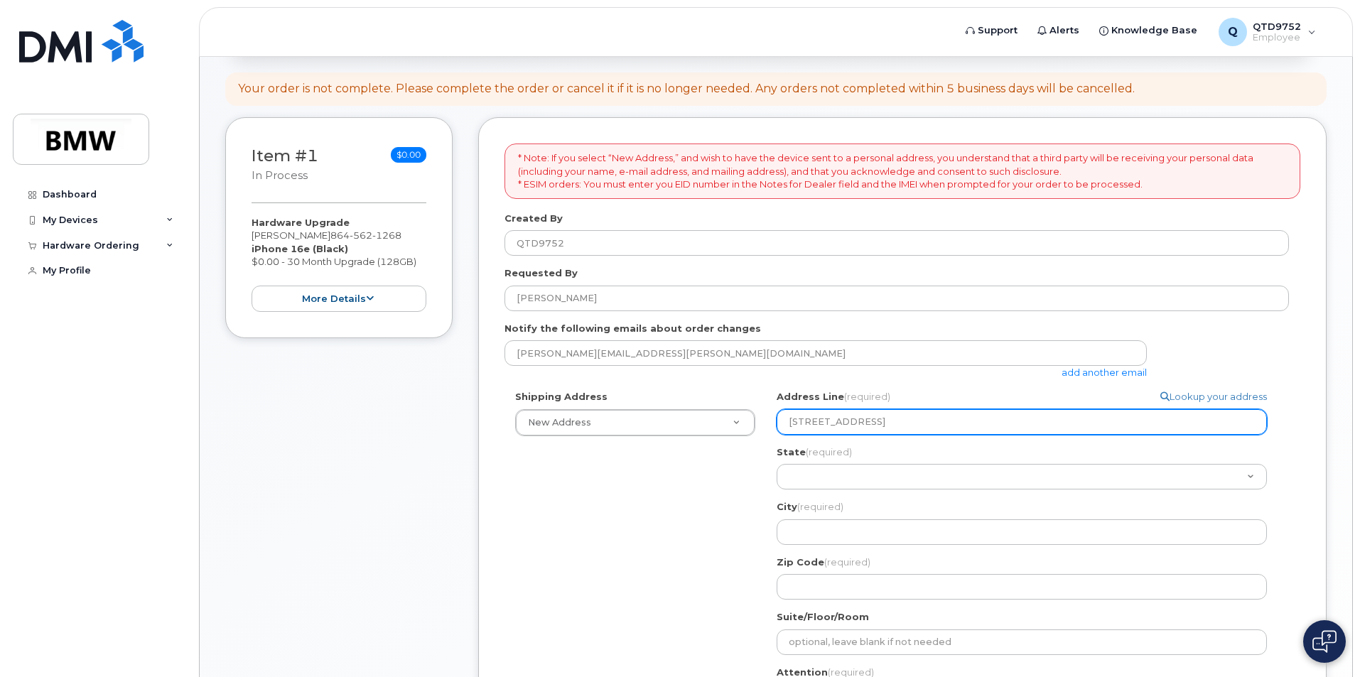
select select
type input "349 Honor Road Dun"
select select
type input "349 Honor Road Du"
select select
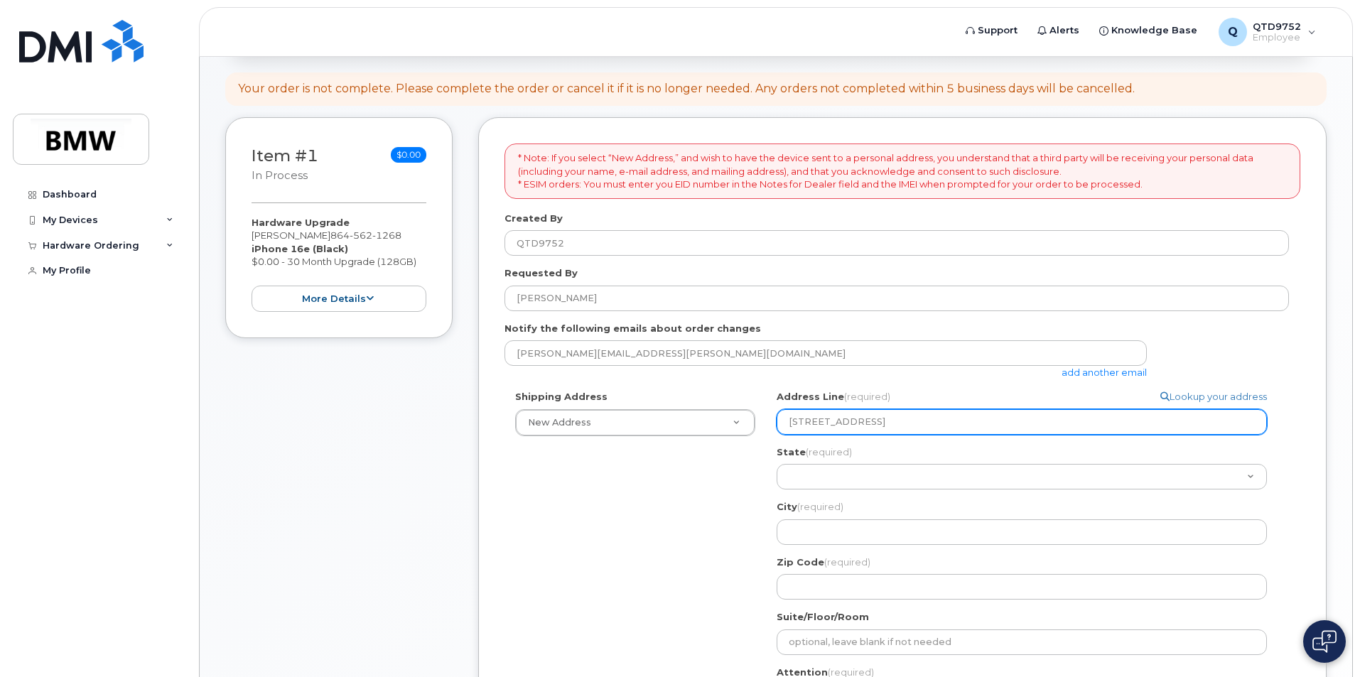
type input "349 Honor Road D"
select select
type input "349 Honor Road"
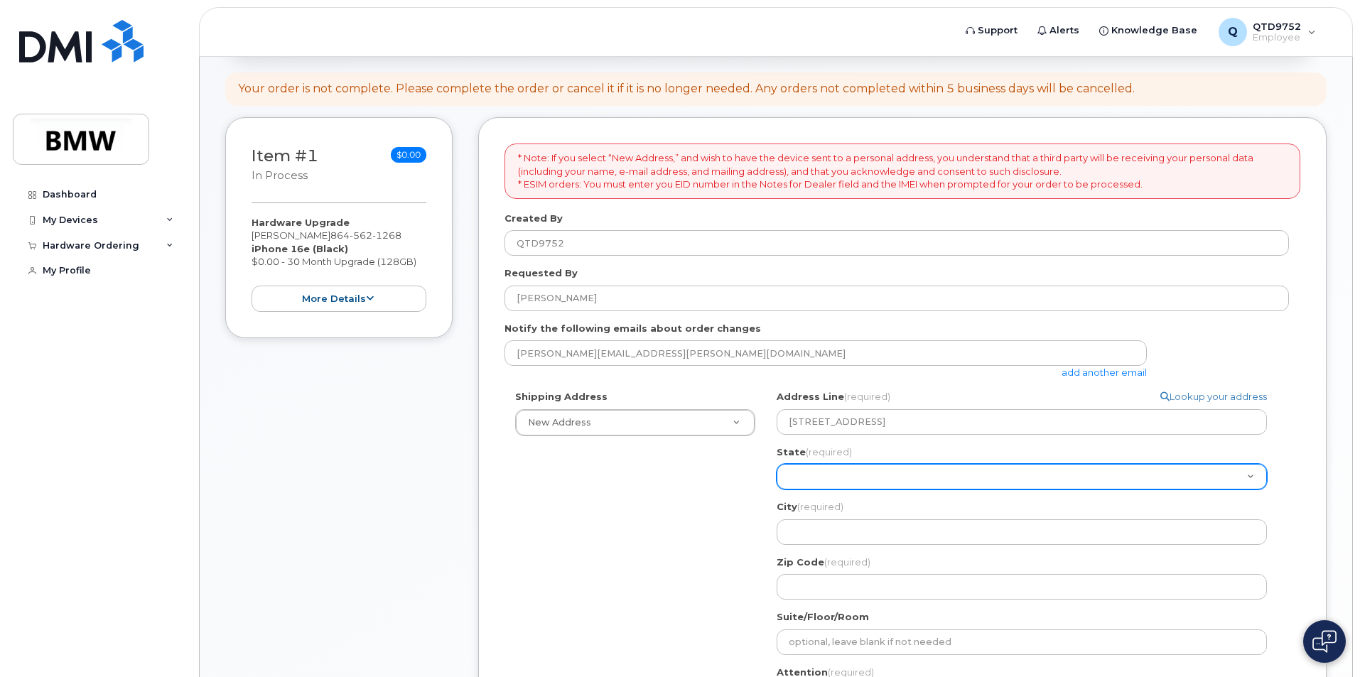
select select "AL"
select select
select select "SC"
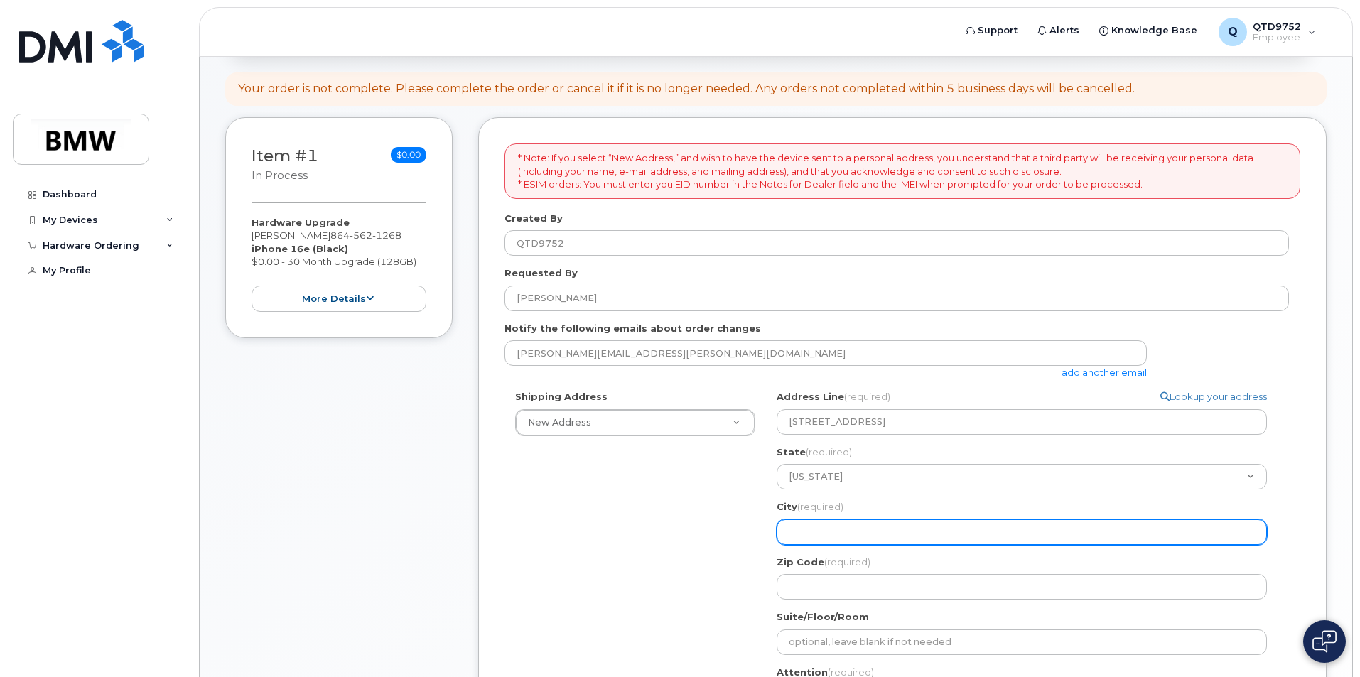
select select
type input "S"
select select
type input "Sp"
select select
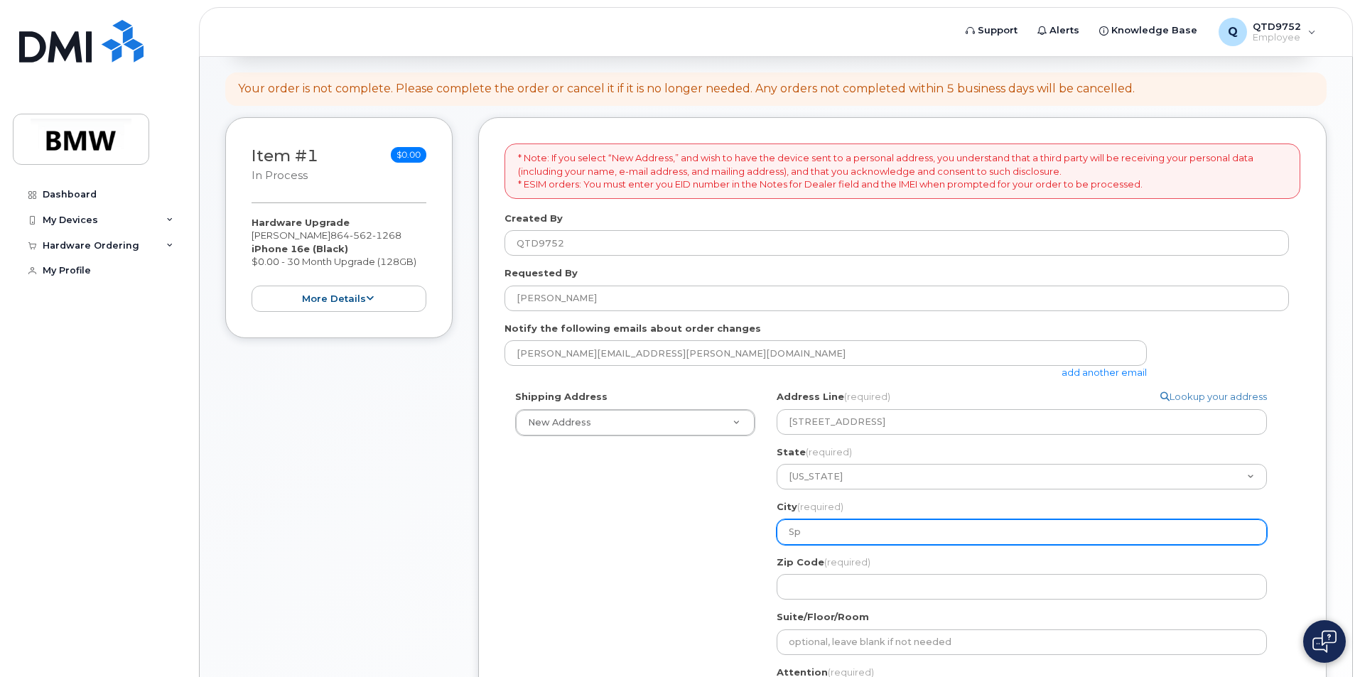
type input "Spa"
select select
type input "Spar"
select select
type input "Spart"
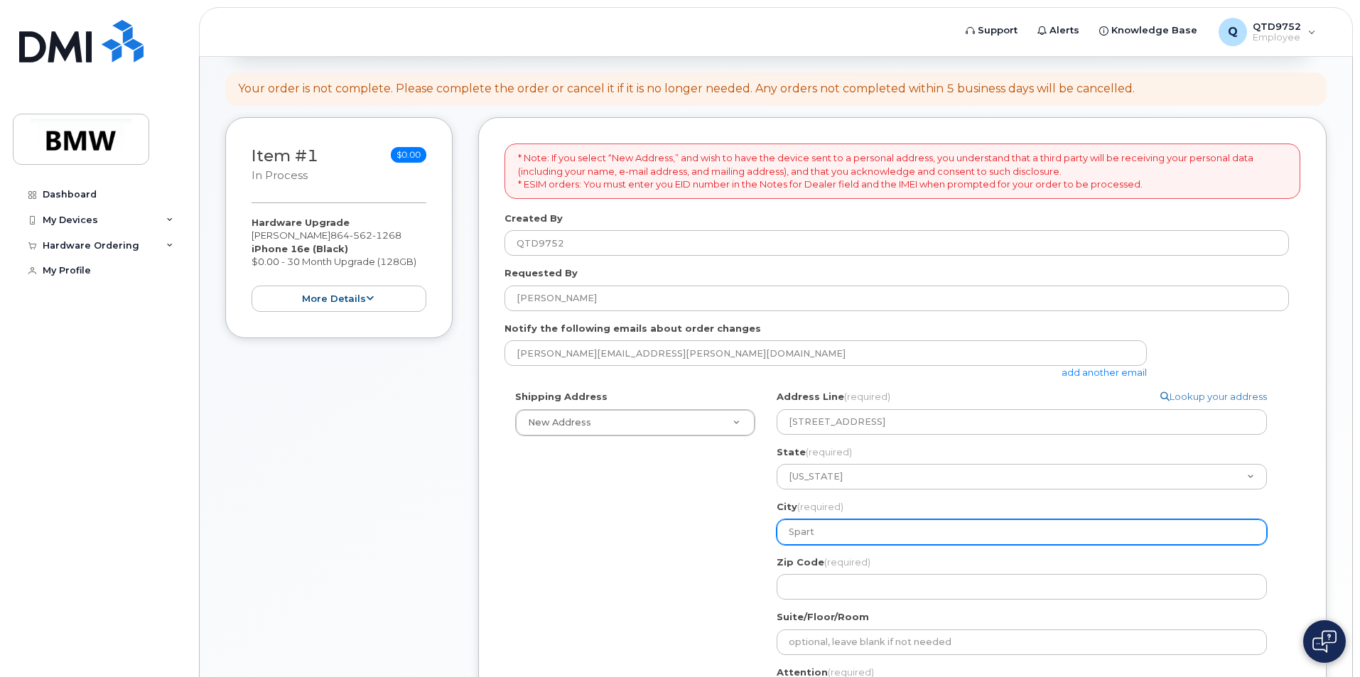
select select
type input "Sparta"
select select
type input "Spartan"
select select
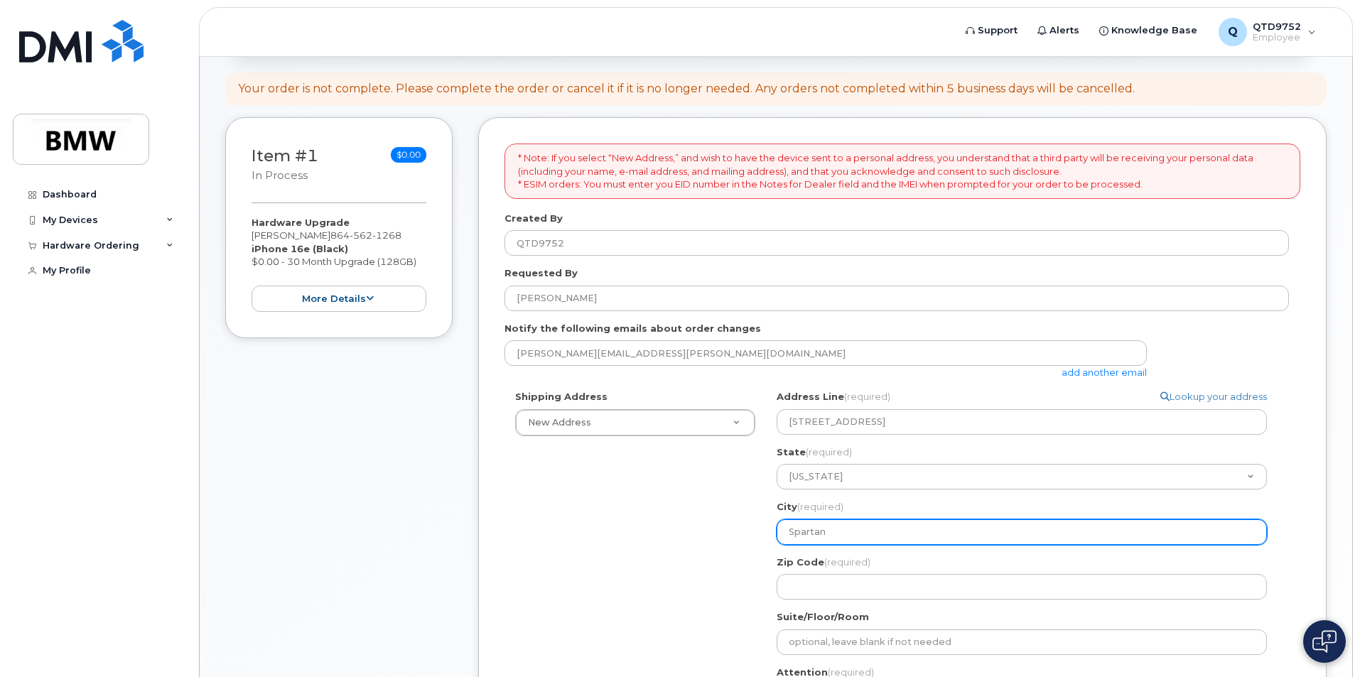
type input "Spartanb"
select select
type input "Spartanbu"
select select
type input "Spartanbur"
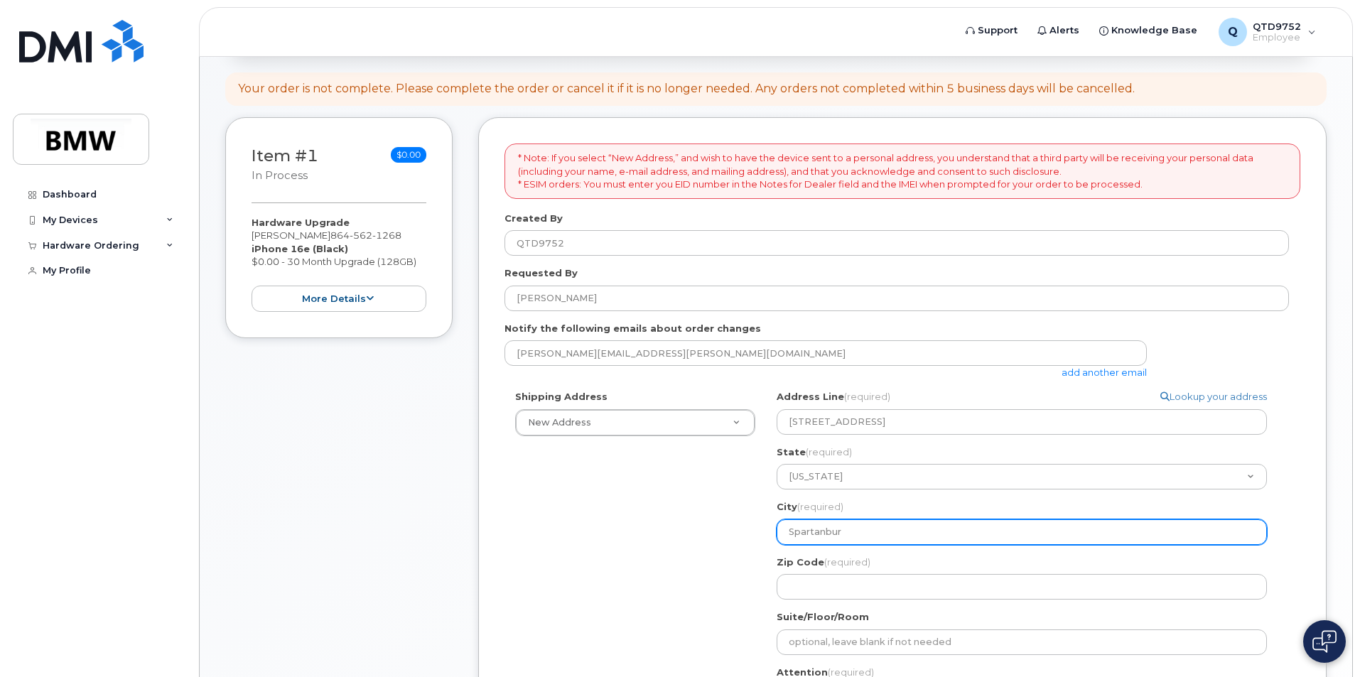
select select
type input "Spartanbu"
select select
type input "Spartanb"
select select
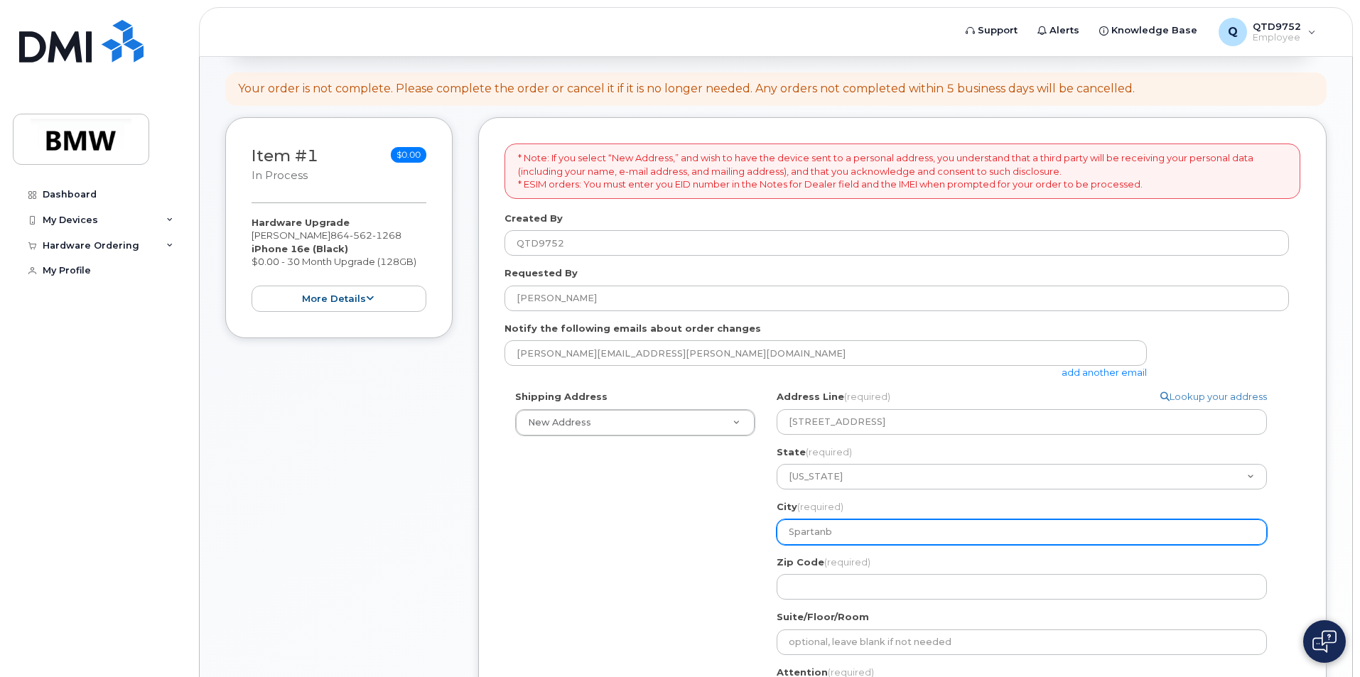
type input "Spartan"
select select
type input "Sparta"
select select
type input "Spart"
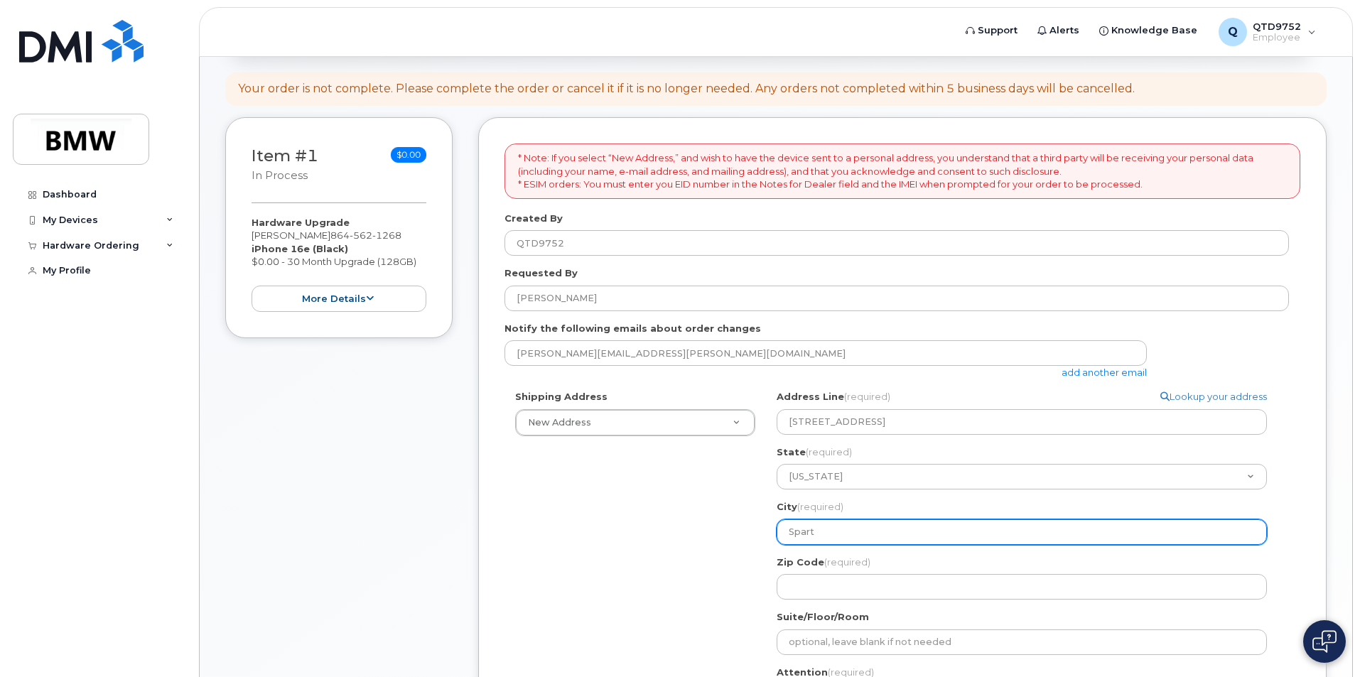
select select
type input "Spar"
select select
type input "Spa"
select select
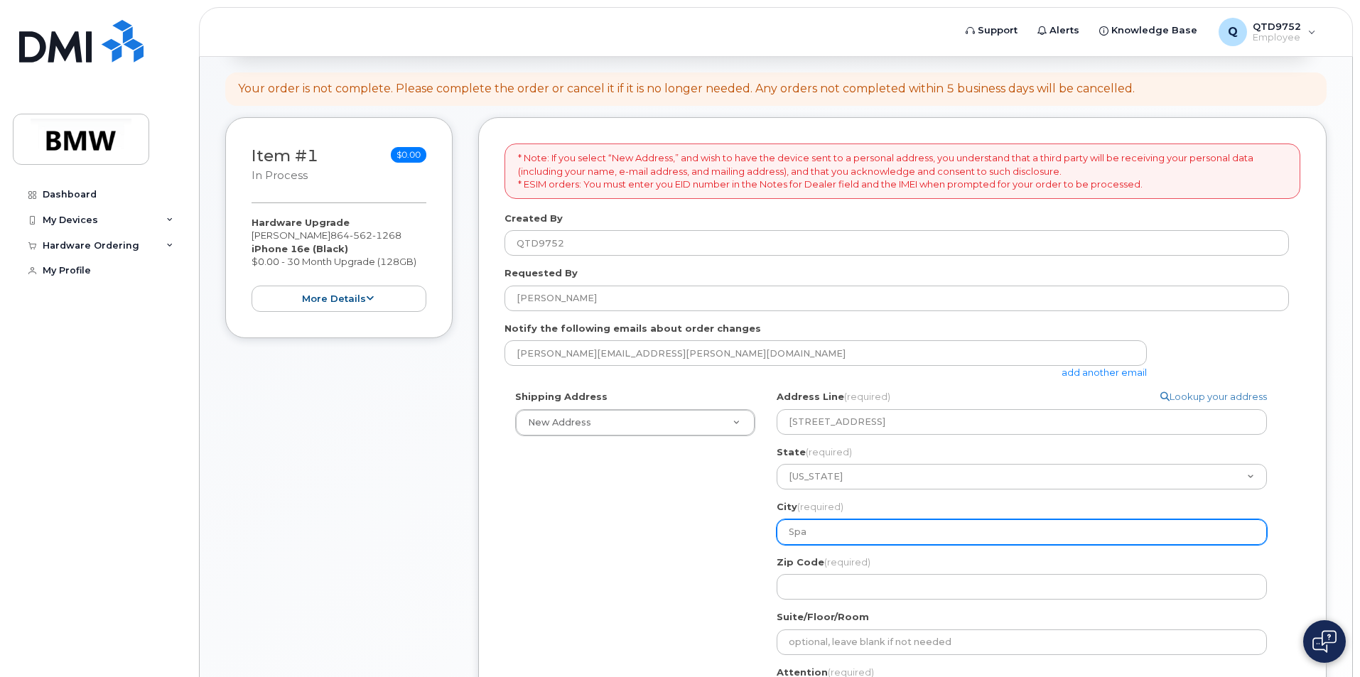
type input "Sp"
select select
type input "S"
select select
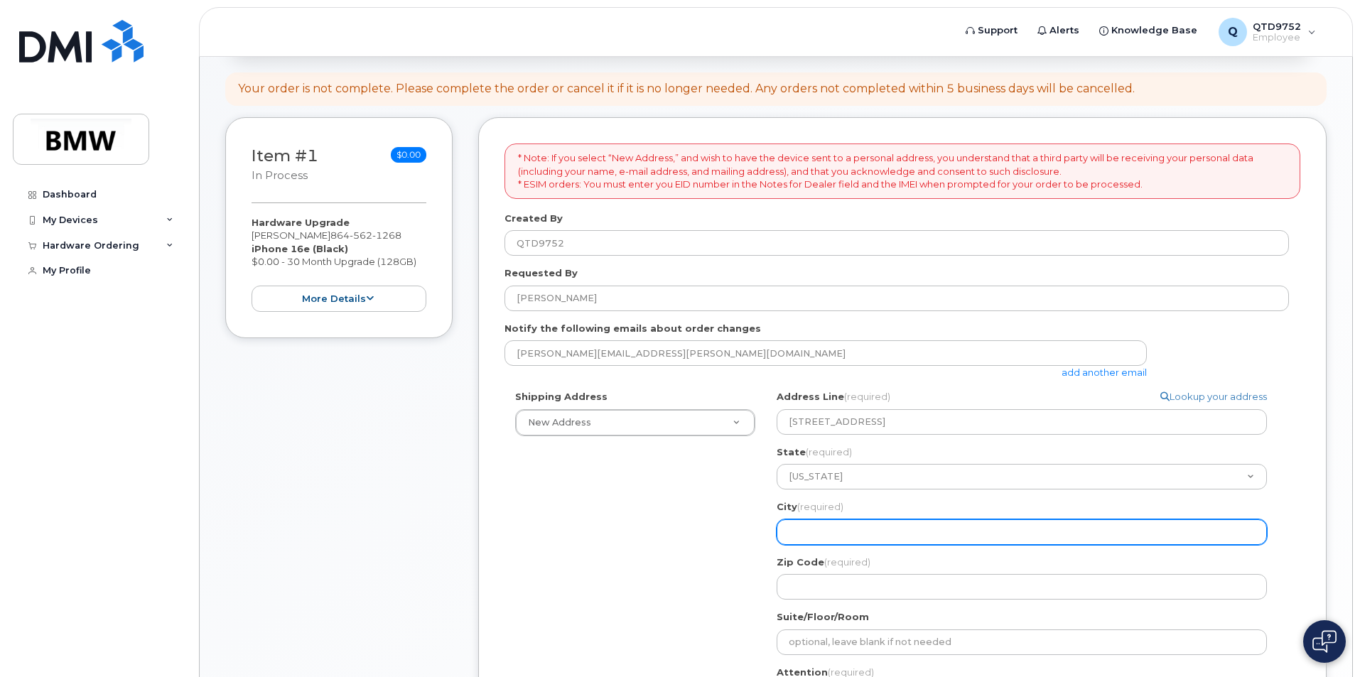
type input "D"
select select
type input "Du"
select select
type input "Dun"
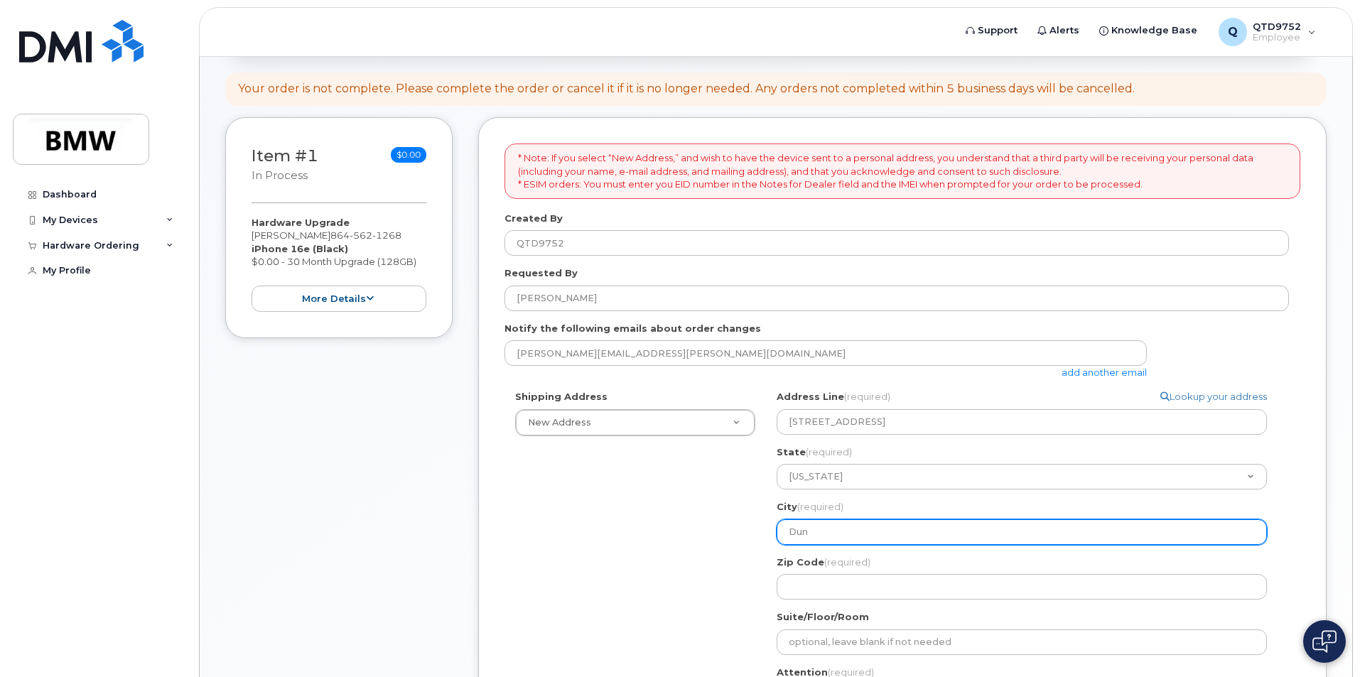
select select
type input "Dunc"
select select
type input "Dunca"
select select
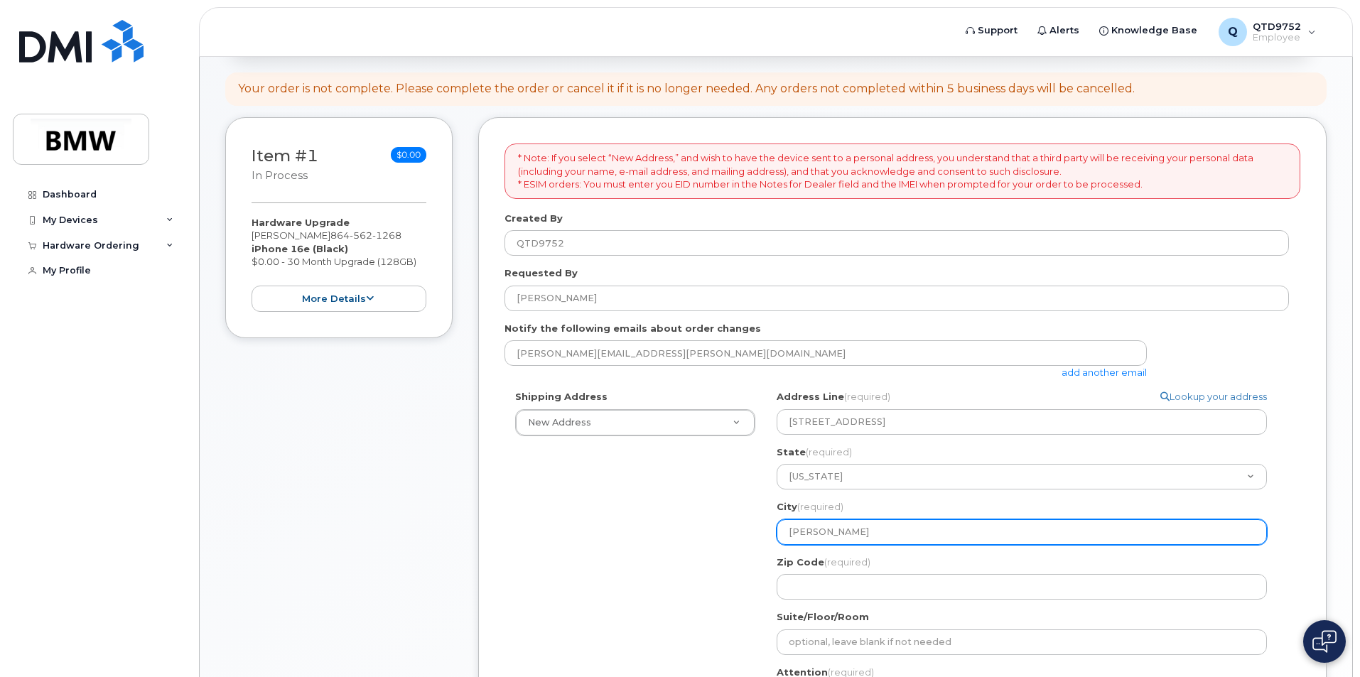
type input "Duncan"
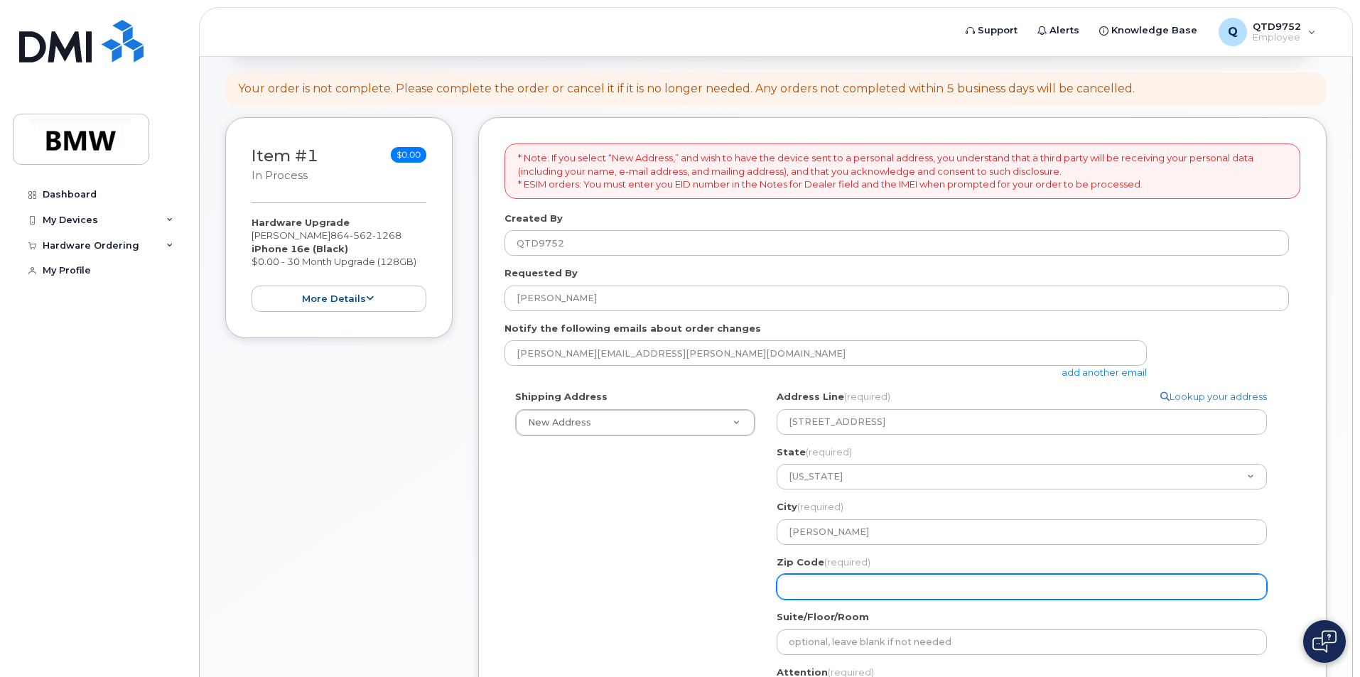
select select
type input "2"
select select
type input "29"
select select
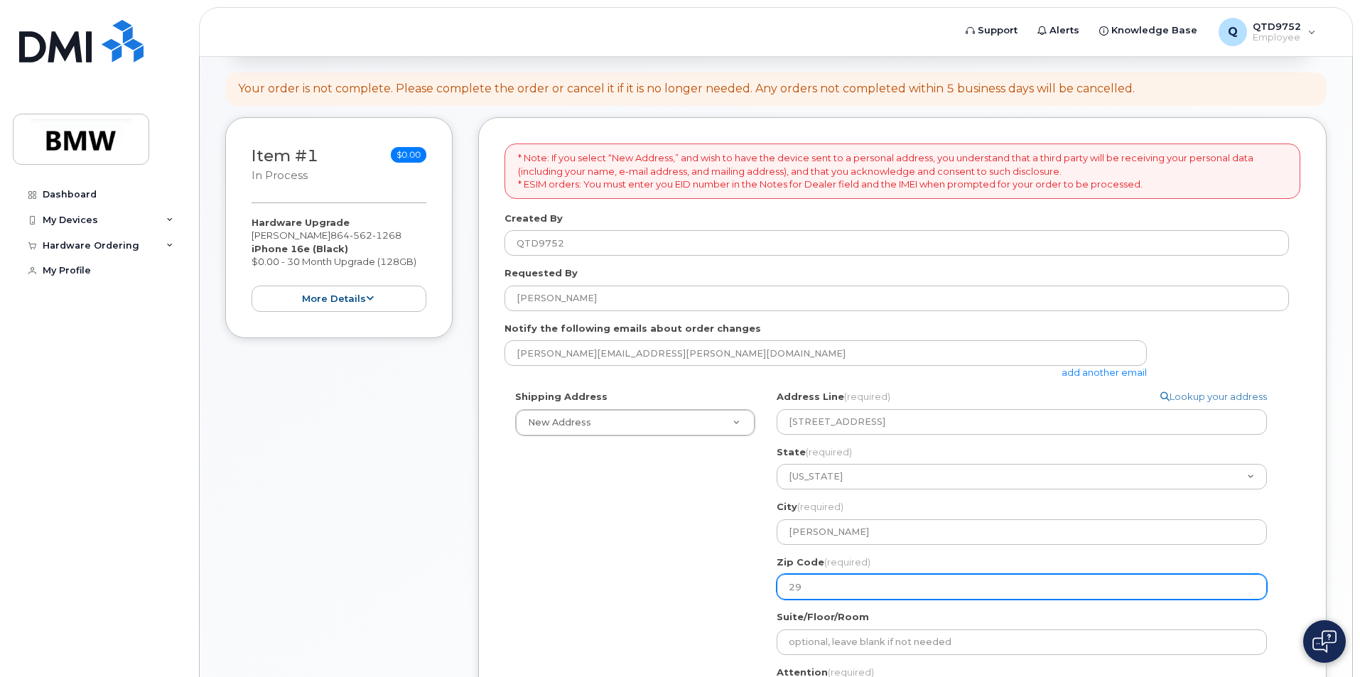
type input "293"
select select
type input "2933"
select select
type input "29334"
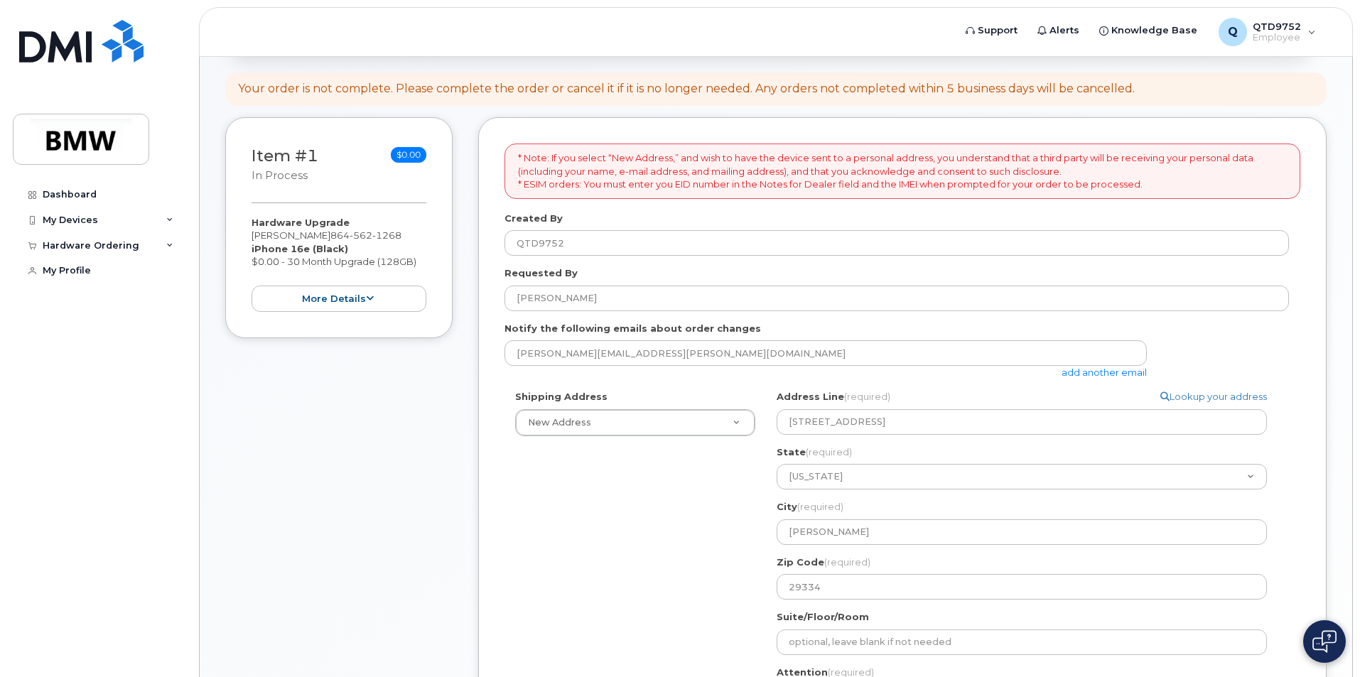
scroll to position [544, 0]
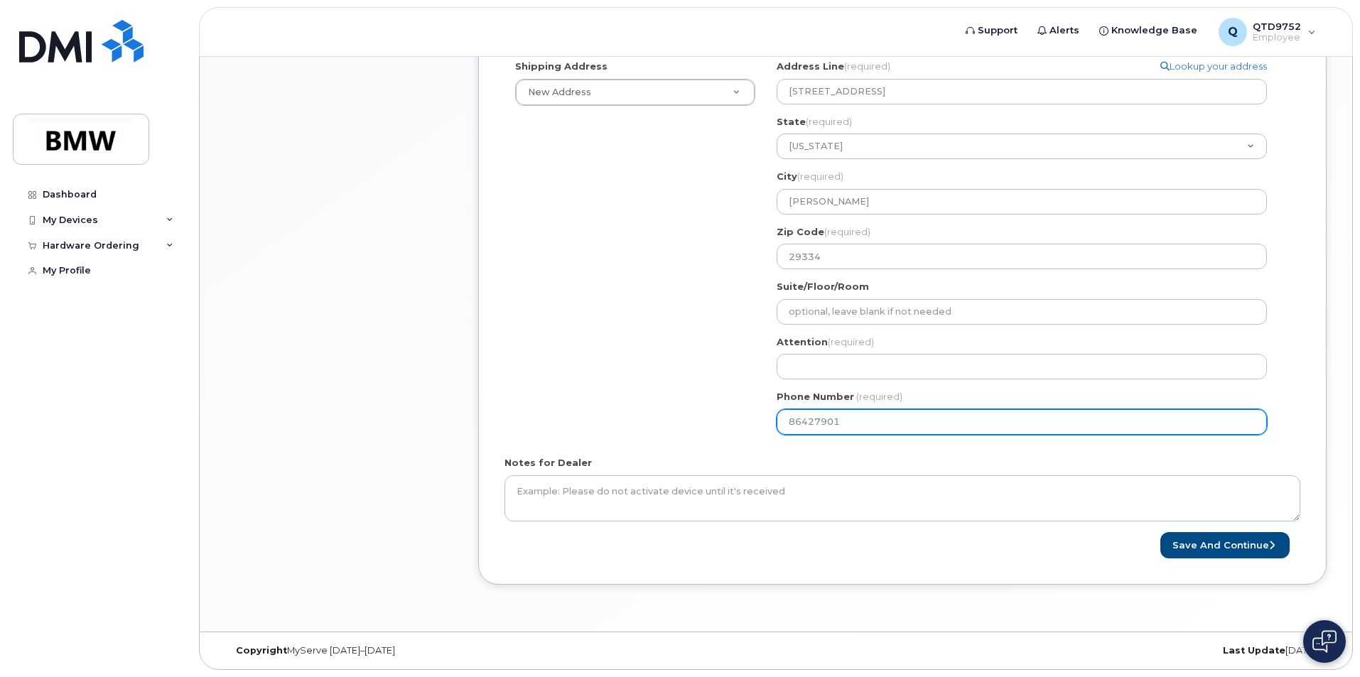
type input "864279013"
select select
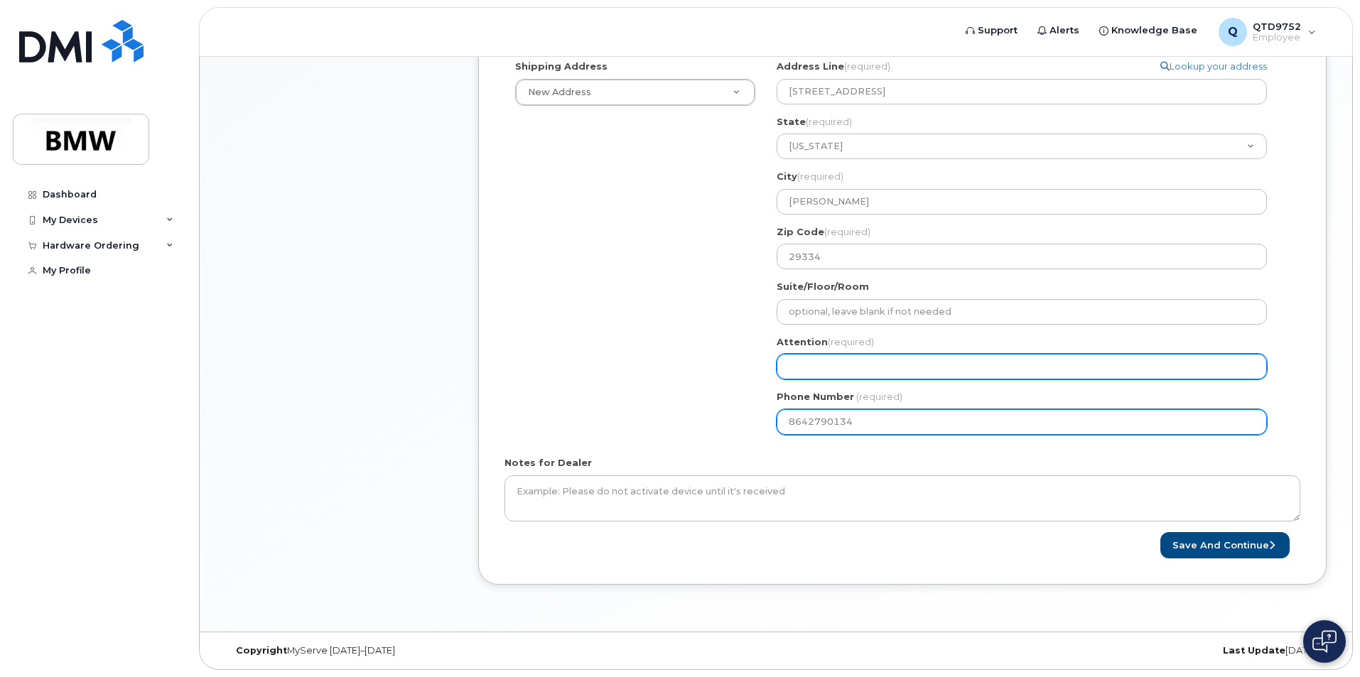
type input "8642790134"
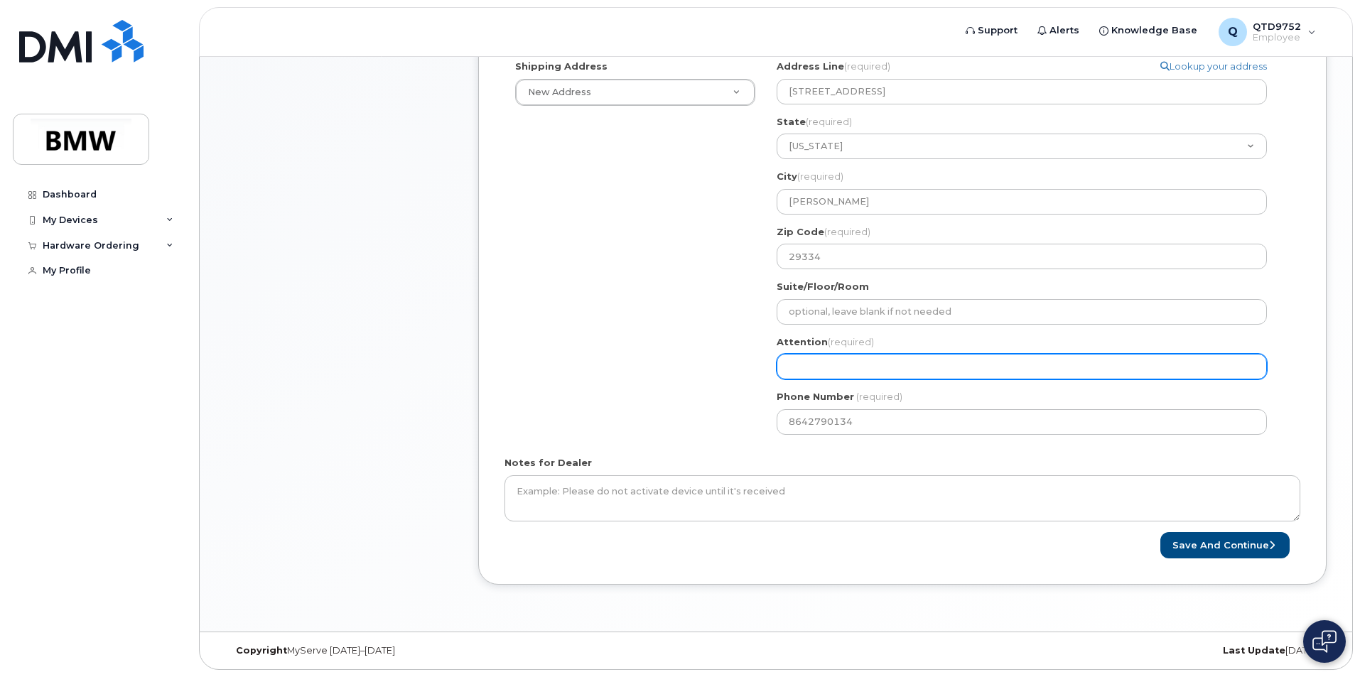
drag, startPoint x: 820, startPoint y: 365, endPoint x: 833, endPoint y: 363, distance: 13.0
click at [827, 364] on input "Attention (required)" at bounding box center [1022, 367] width 490 height 26
select select
type input "R"
select select
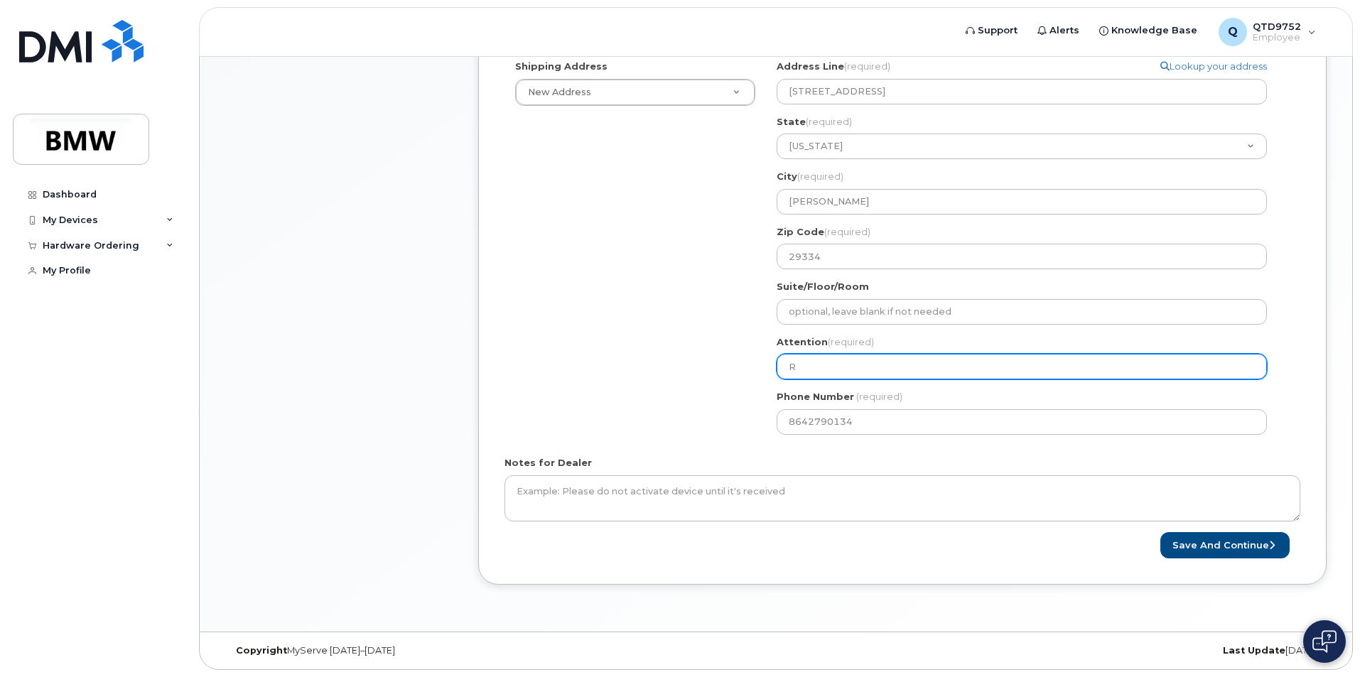
type input "Ra"
select select
type input "Ram"
select select
type input "Ramo"
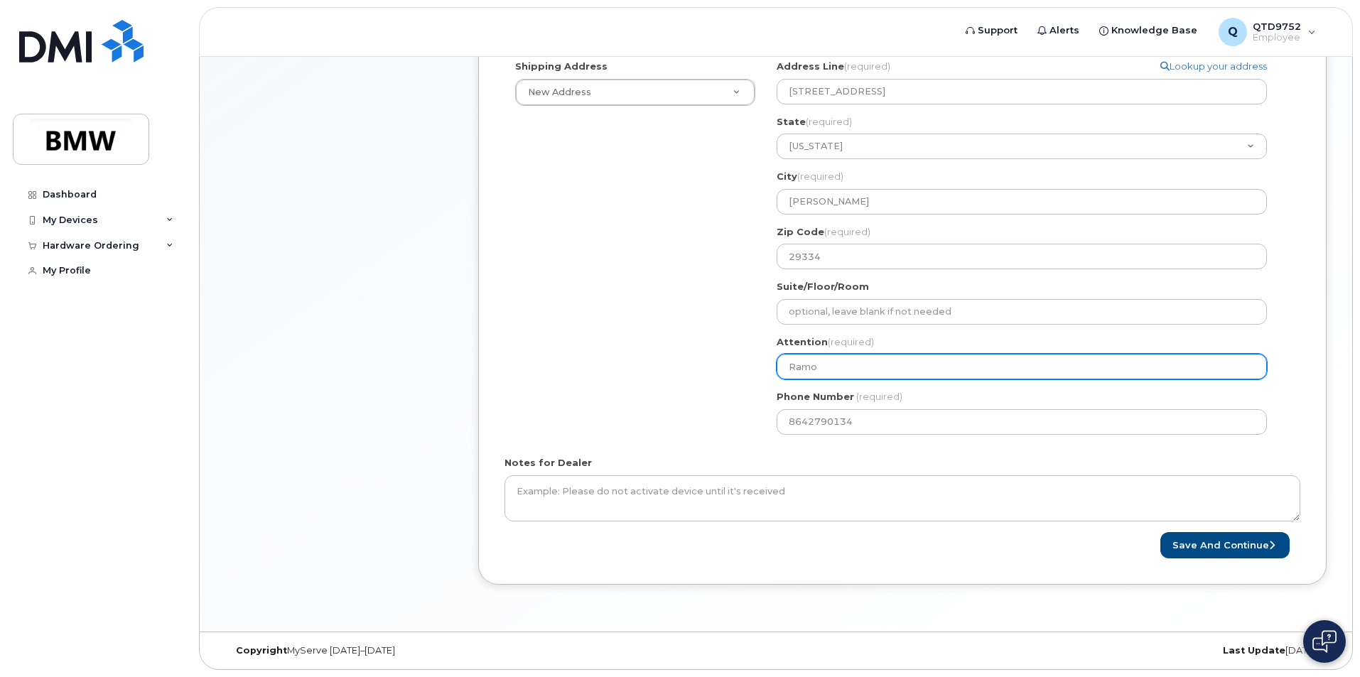
select select
type input "Ramon"
select select
type input "Ramon M"
select select
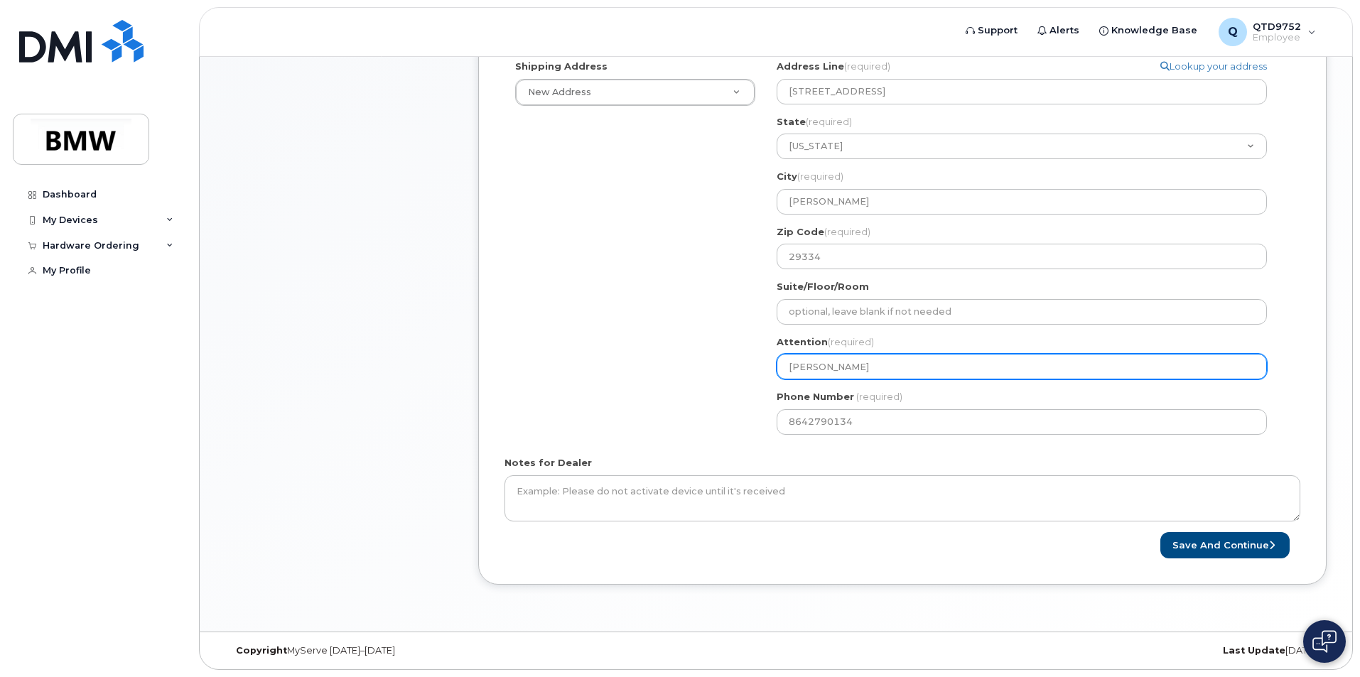
type input "Ramon Me"
select select
type input "Ramon Men"
select select
type input "Ramon Mend"
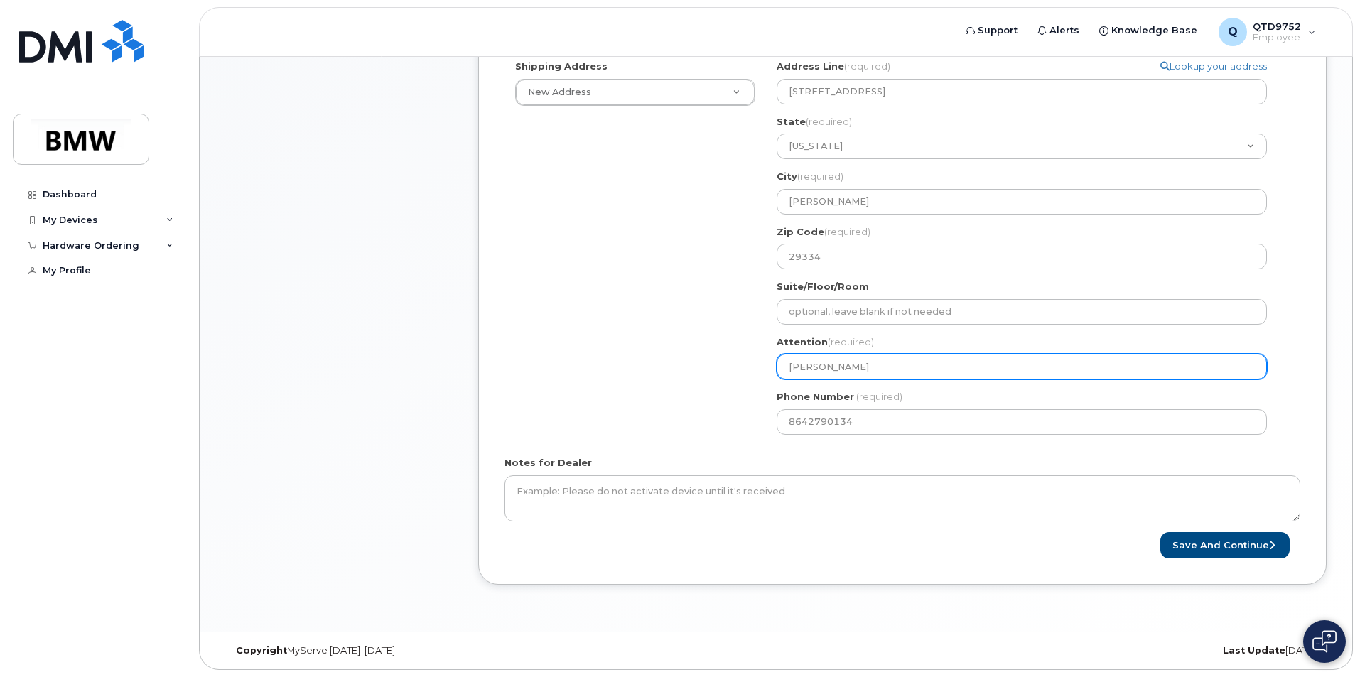
select select
type input "Ramon Mende"
select select
type input "[PERSON_NAME]"
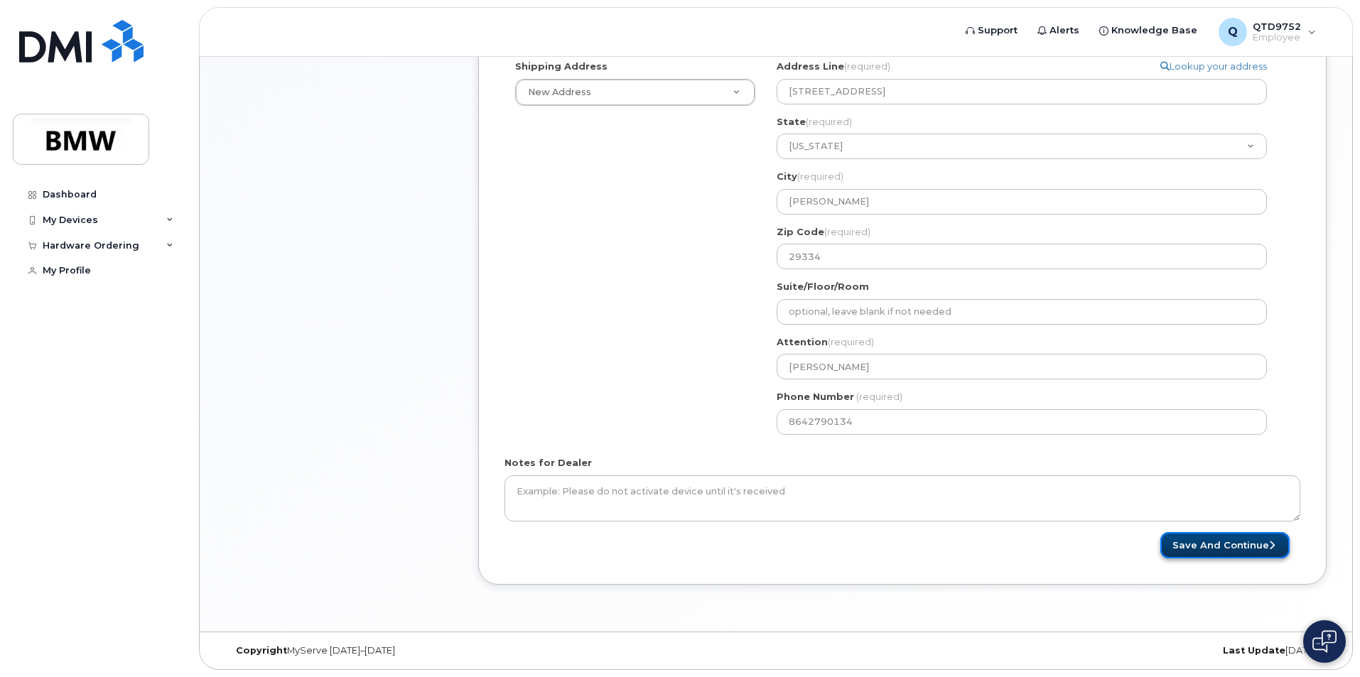
click at [1201, 539] on button "Save and Continue" at bounding box center [1224, 545] width 129 height 26
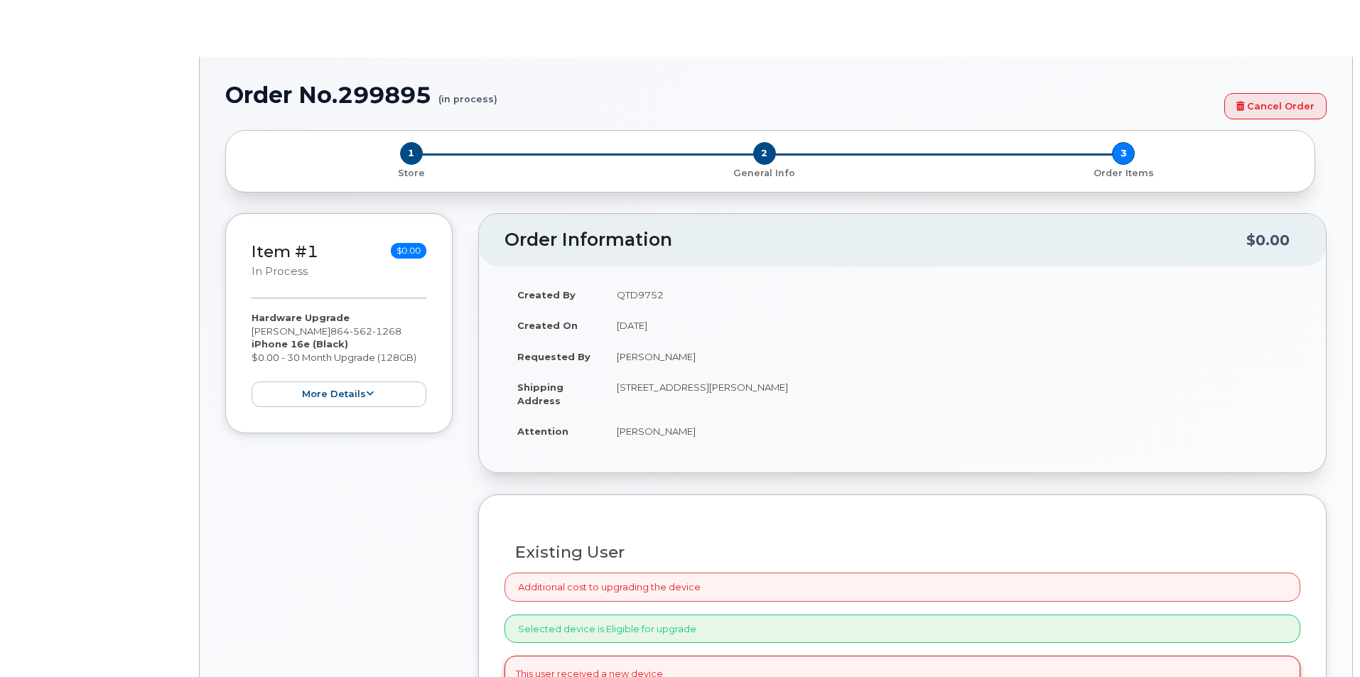
select select "1895513"
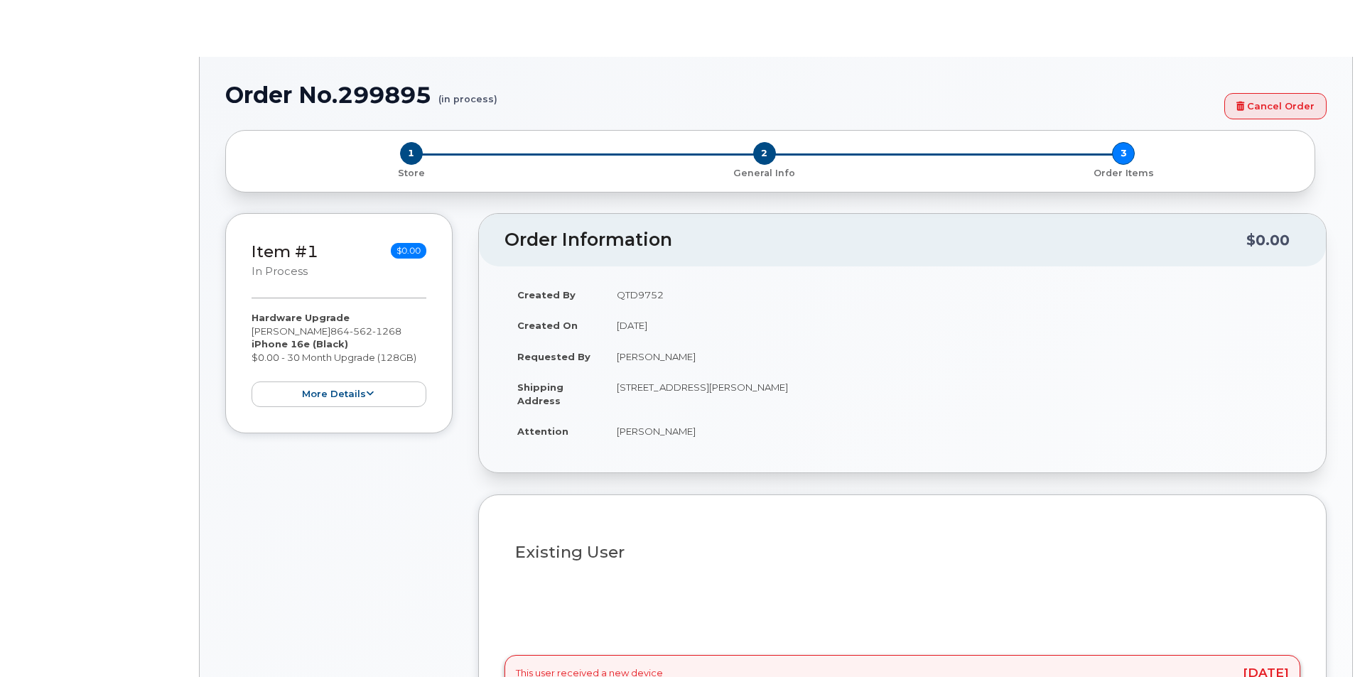
type input "1904016"
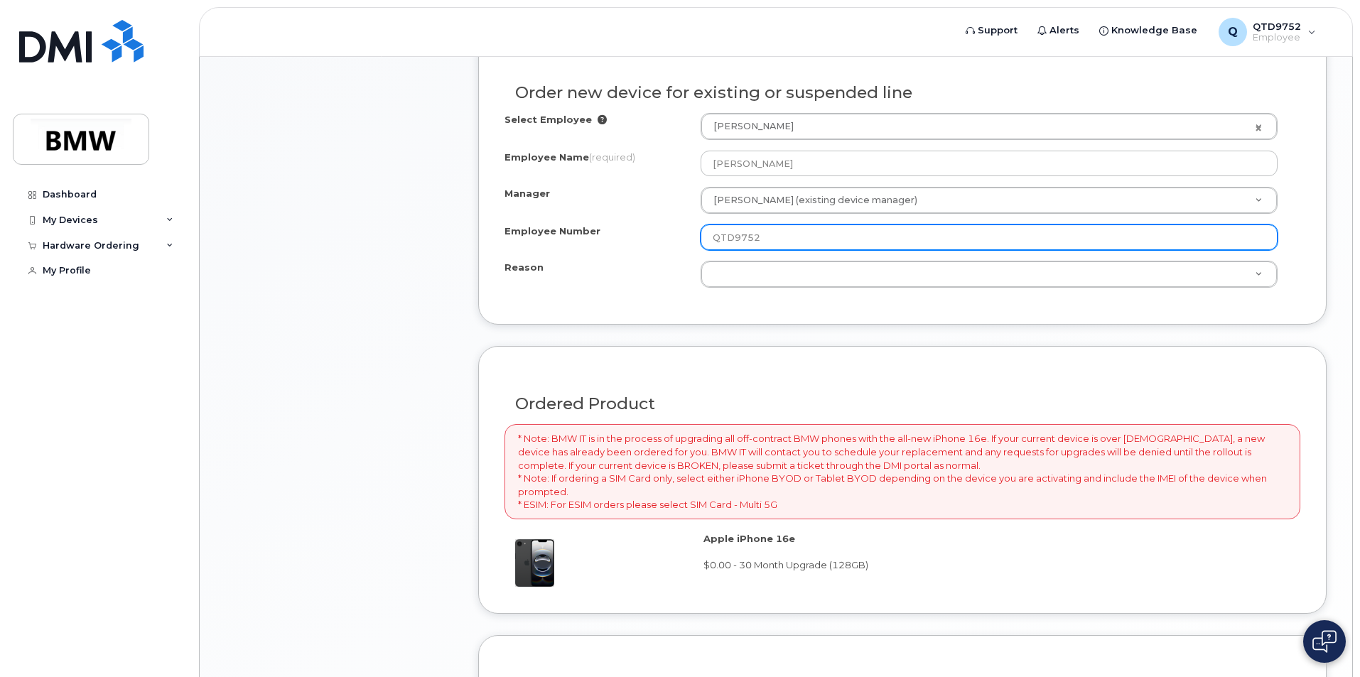
scroll to position [711, 0]
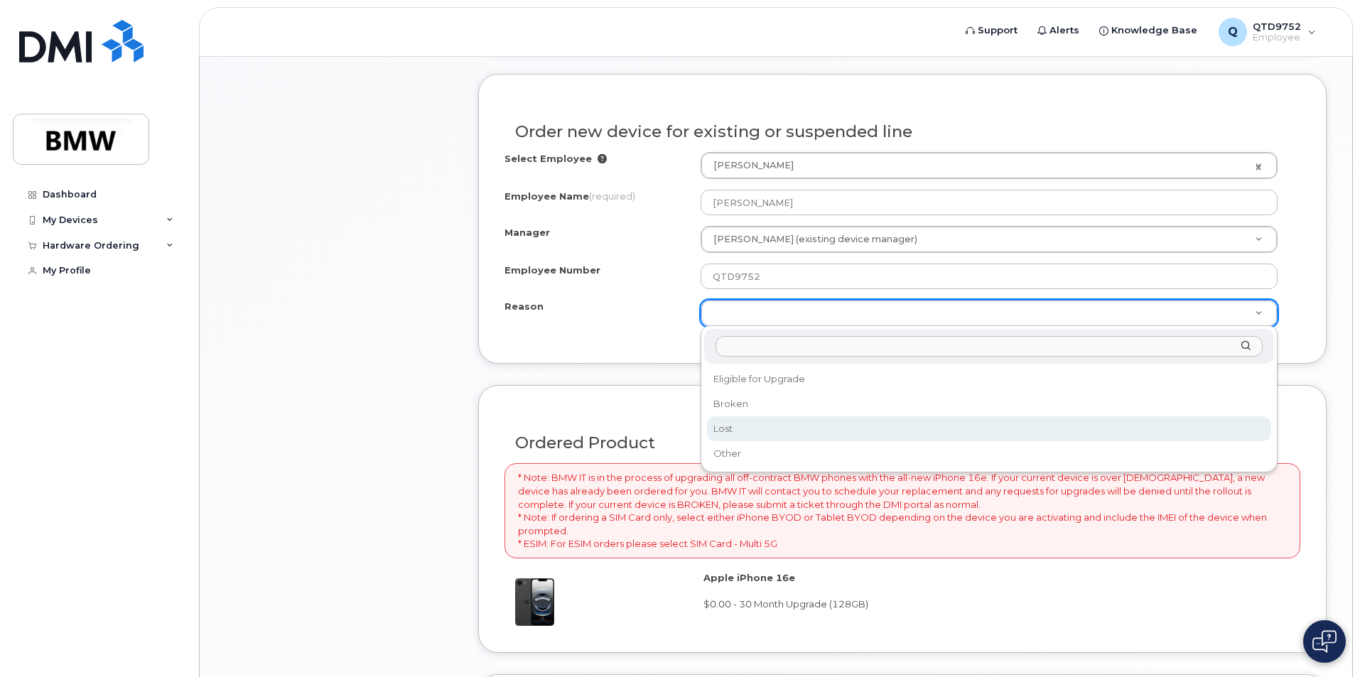
select select "lost"
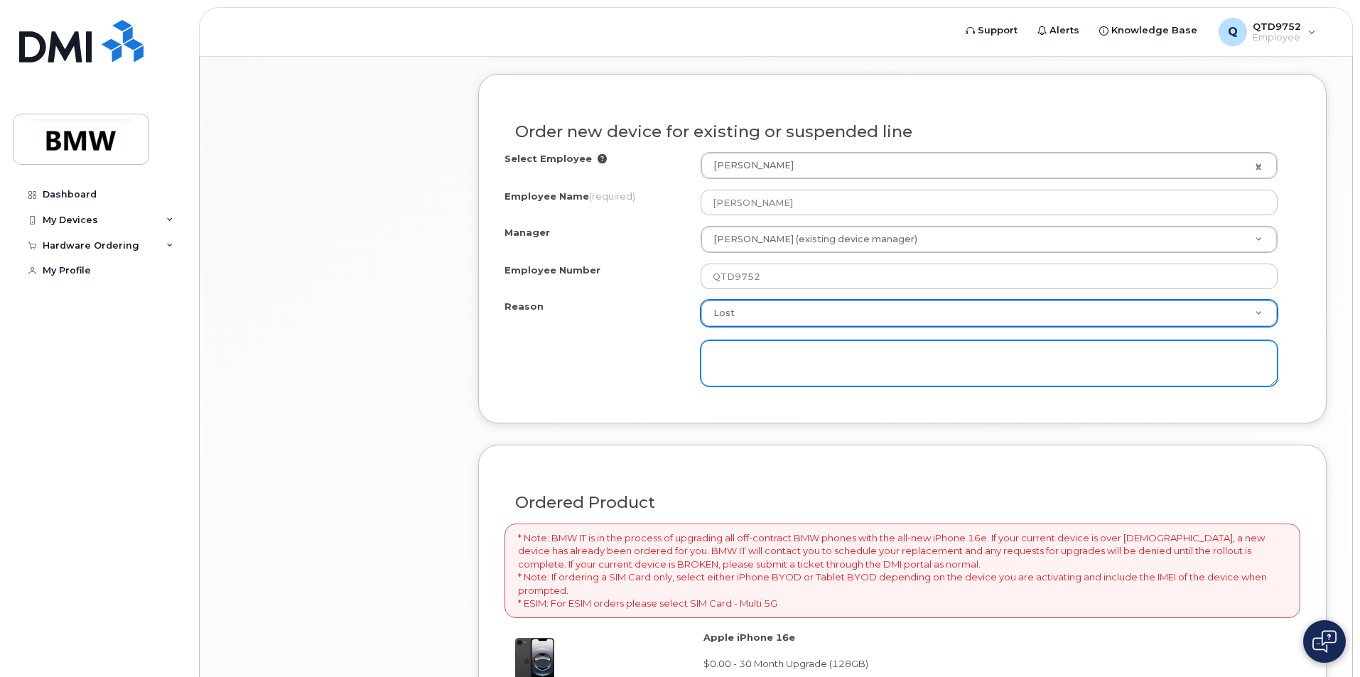
click at [790, 347] on textarea at bounding box center [989, 363] width 577 height 47
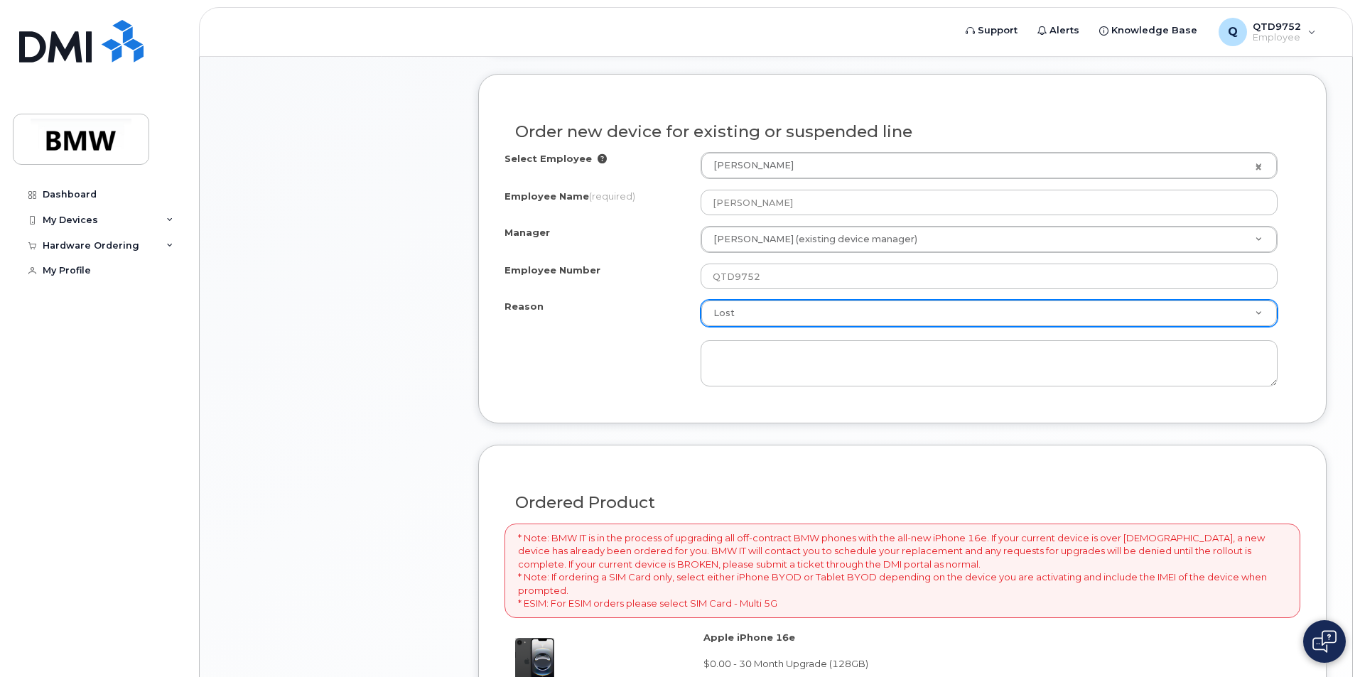
click at [801, 431] on form "Existing User Additional cost to upgrading the device Selected device is Eligib…" at bounding box center [902, 432] width 849 height 1062
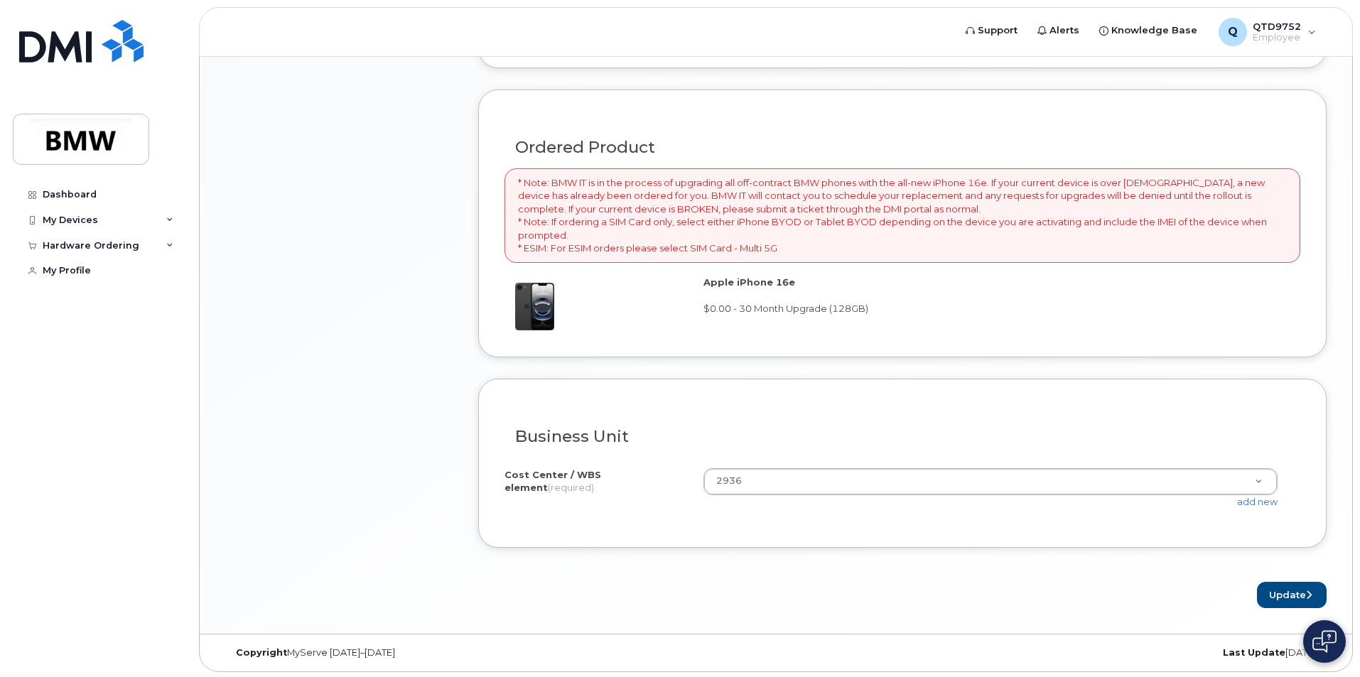
scroll to position [1068, 0]
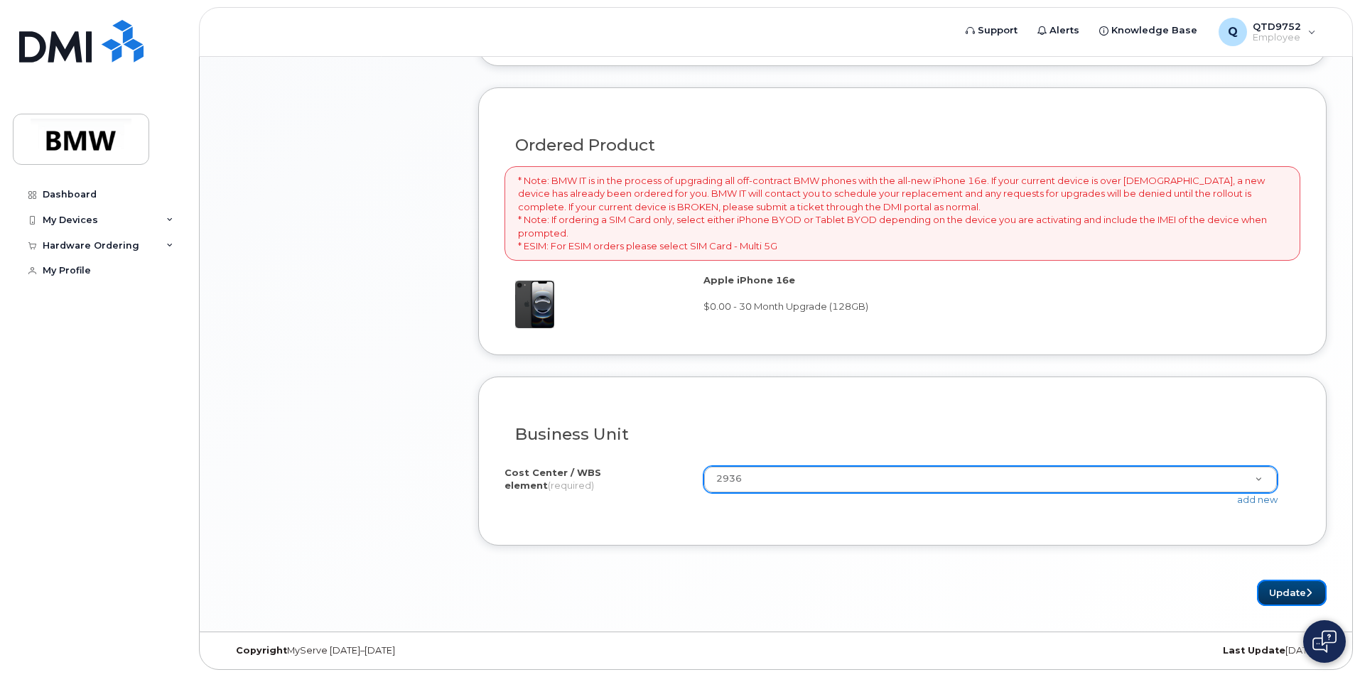
click at [1292, 586] on button "Update" at bounding box center [1292, 593] width 70 height 26
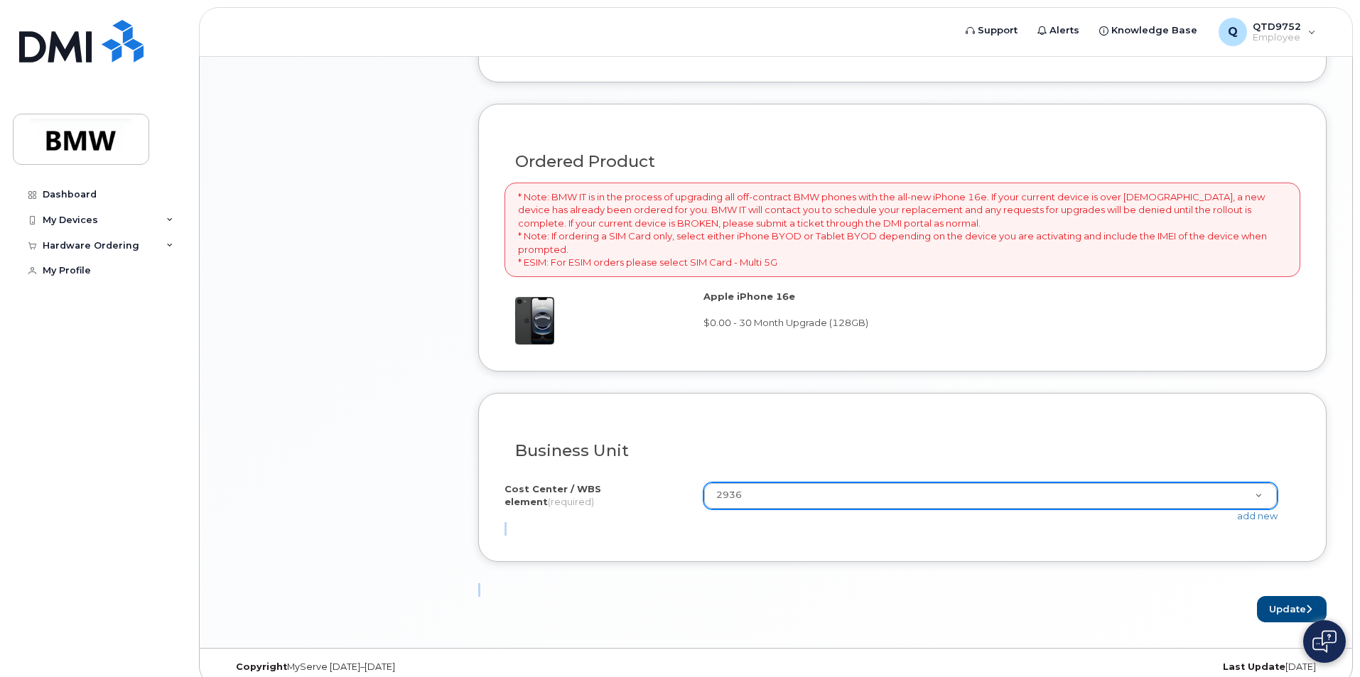
click at [1293, 586] on form "Existing User Additional cost to upgrading the device Selected device is Eligib…" at bounding box center [902, 91] width 849 height 1062
click at [1187, 574] on form "Existing User Additional cost to upgrading the device Selected device is Eligib…" at bounding box center [902, 91] width 849 height 1062
click at [1271, 599] on button "Update" at bounding box center [1292, 609] width 70 height 26
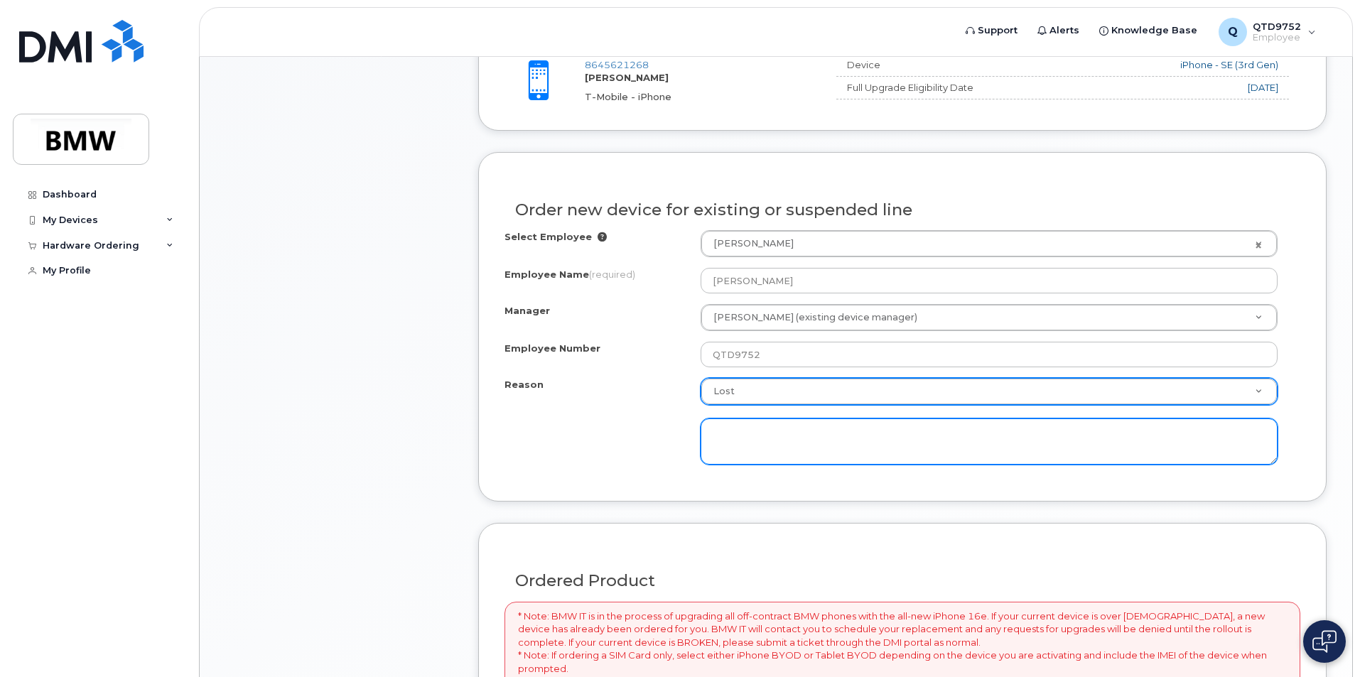
scroll to position [625, 0]
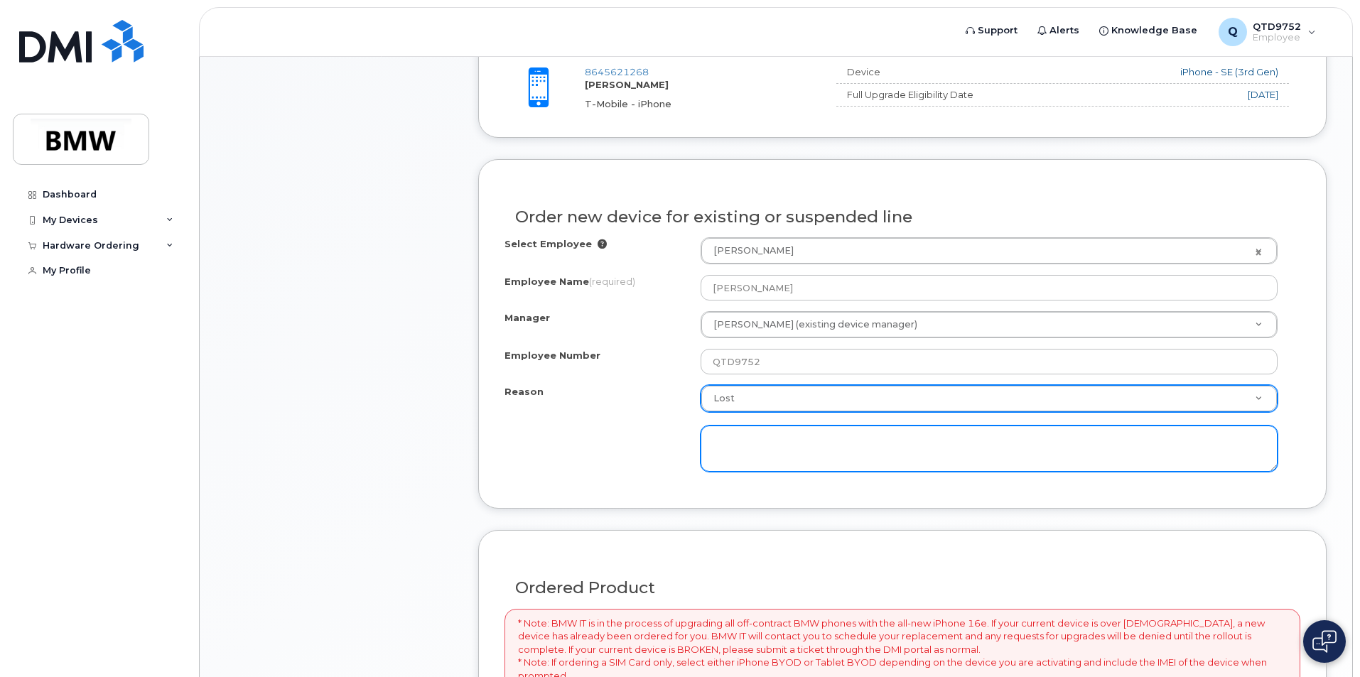
click at [807, 458] on textarea at bounding box center [989, 449] width 577 height 47
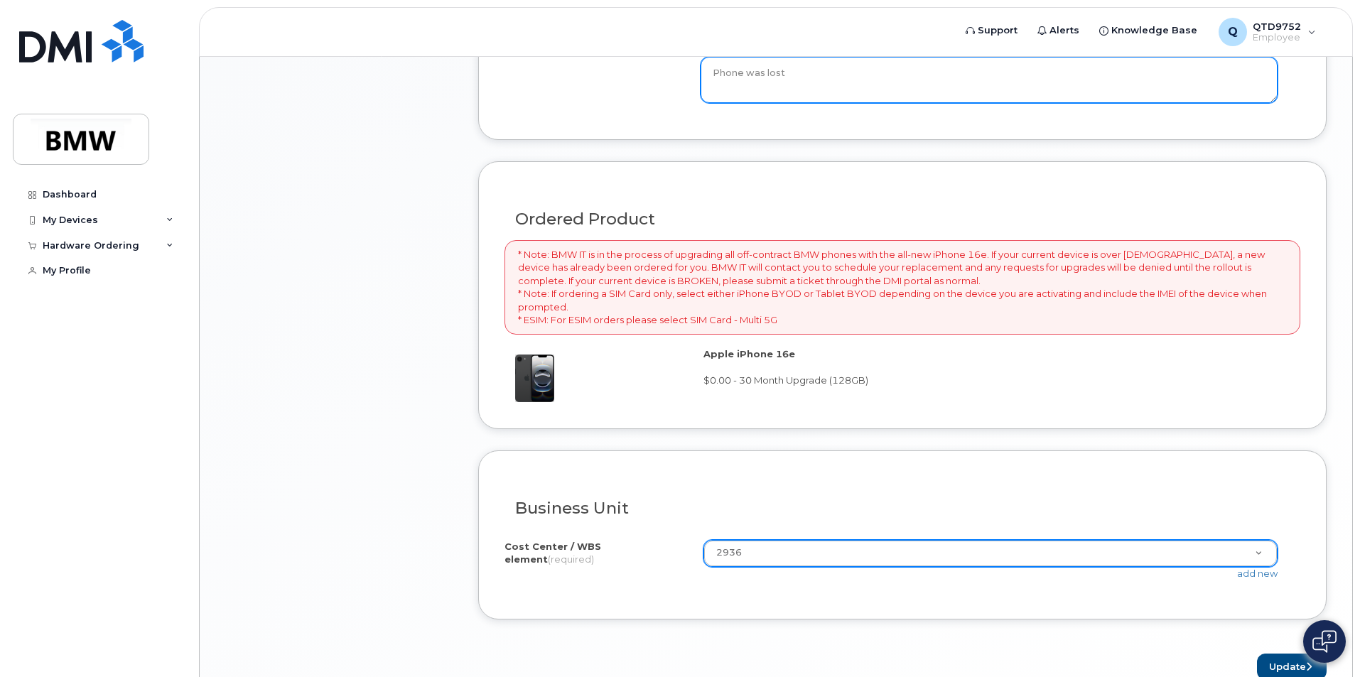
scroll to position [1068, 0]
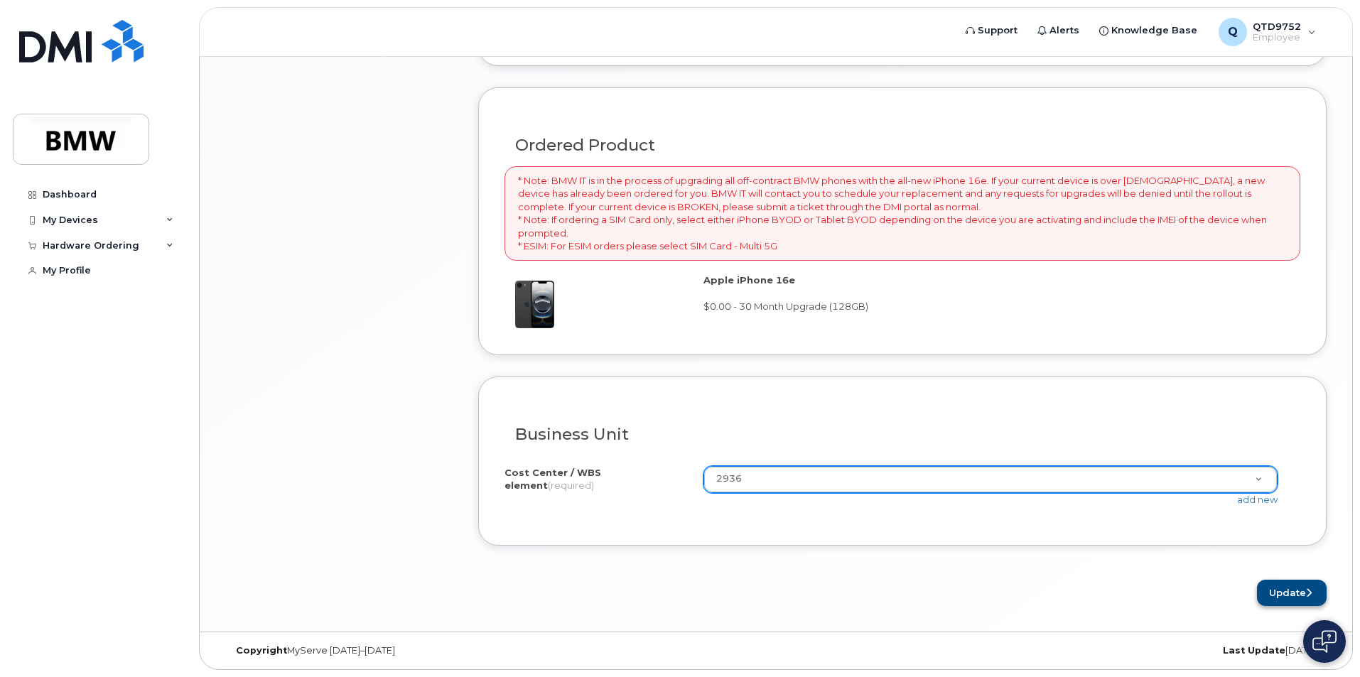
type textarea "Phone was lost"
click at [1295, 586] on button "Update" at bounding box center [1292, 593] width 70 height 26
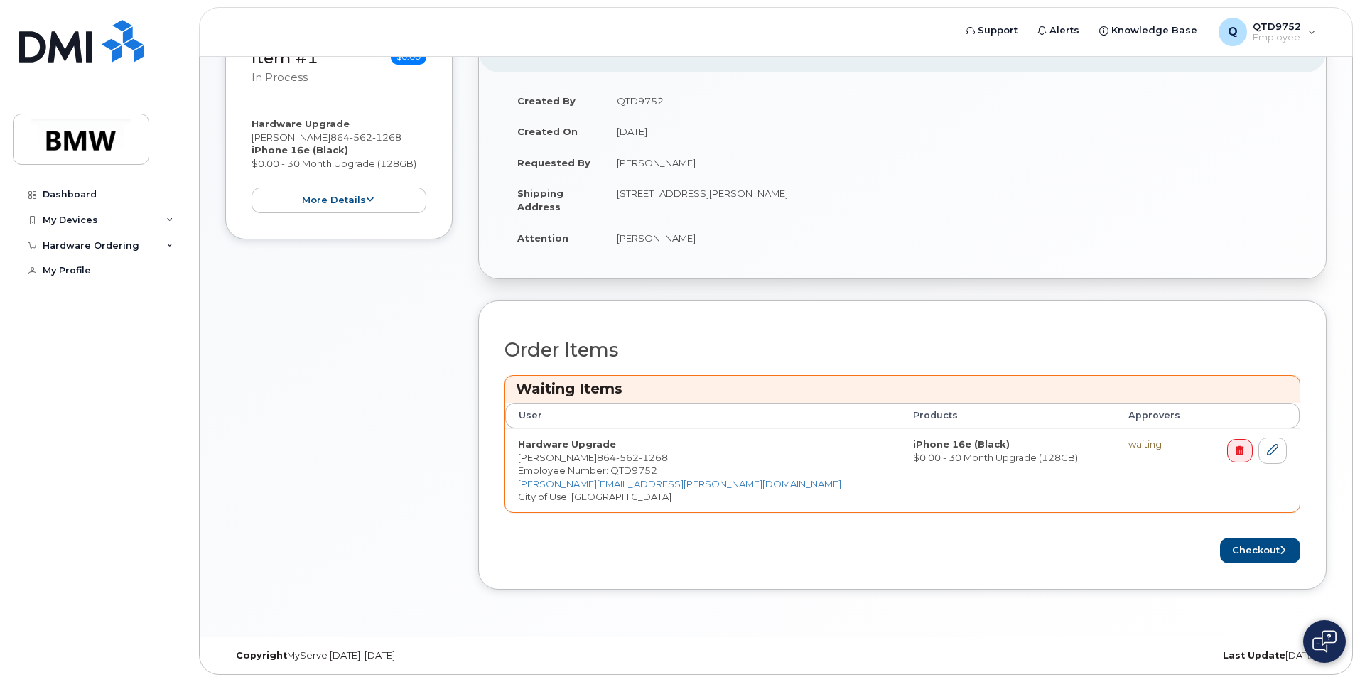
scroll to position [377, 0]
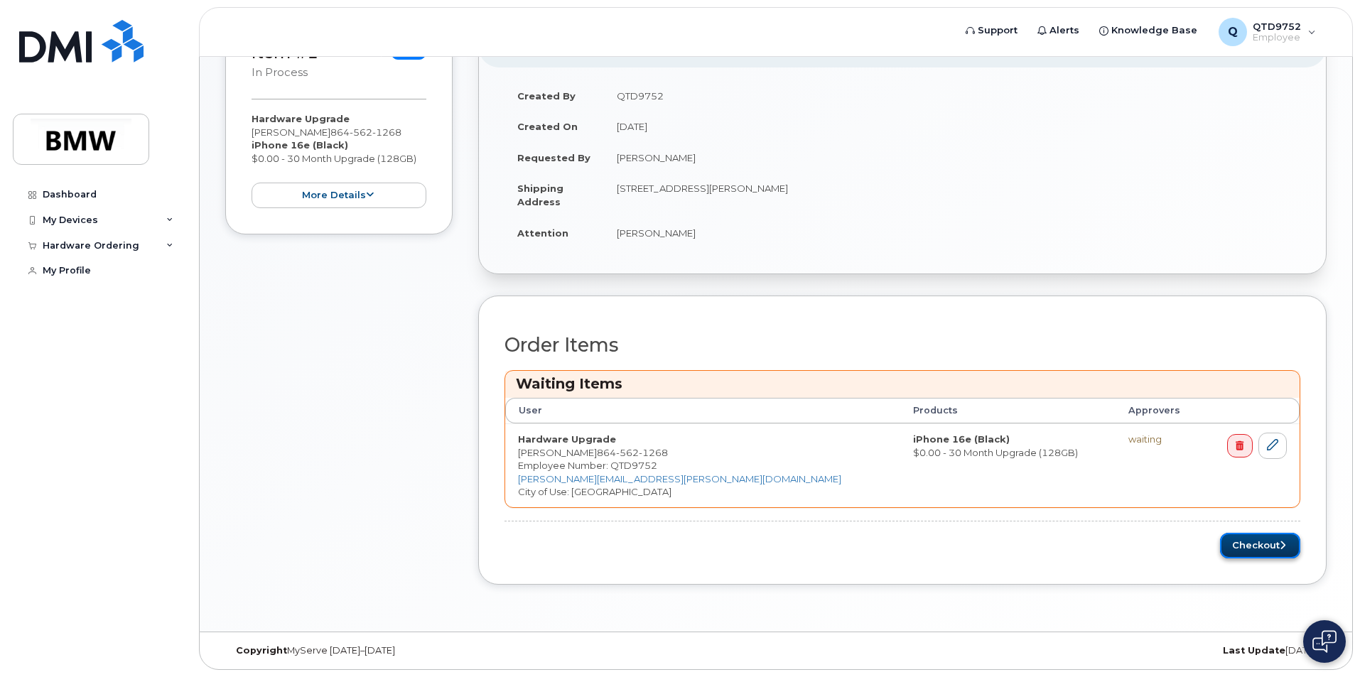
click at [1251, 551] on button "Checkout" at bounding box center [1260, 546] width 80 height 26
